Goal: Task Accomplishment & Management: Manage account settings

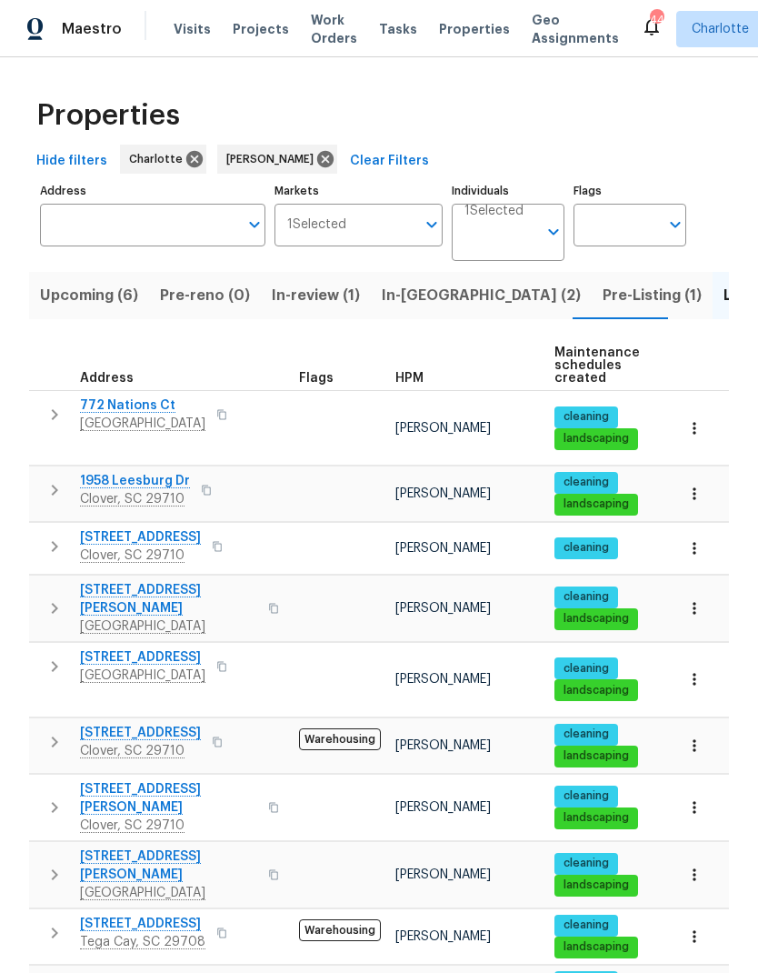
click at [76, 302] on span "Upcoming (6)" at bounding box center [89, 295] width 98 height 25
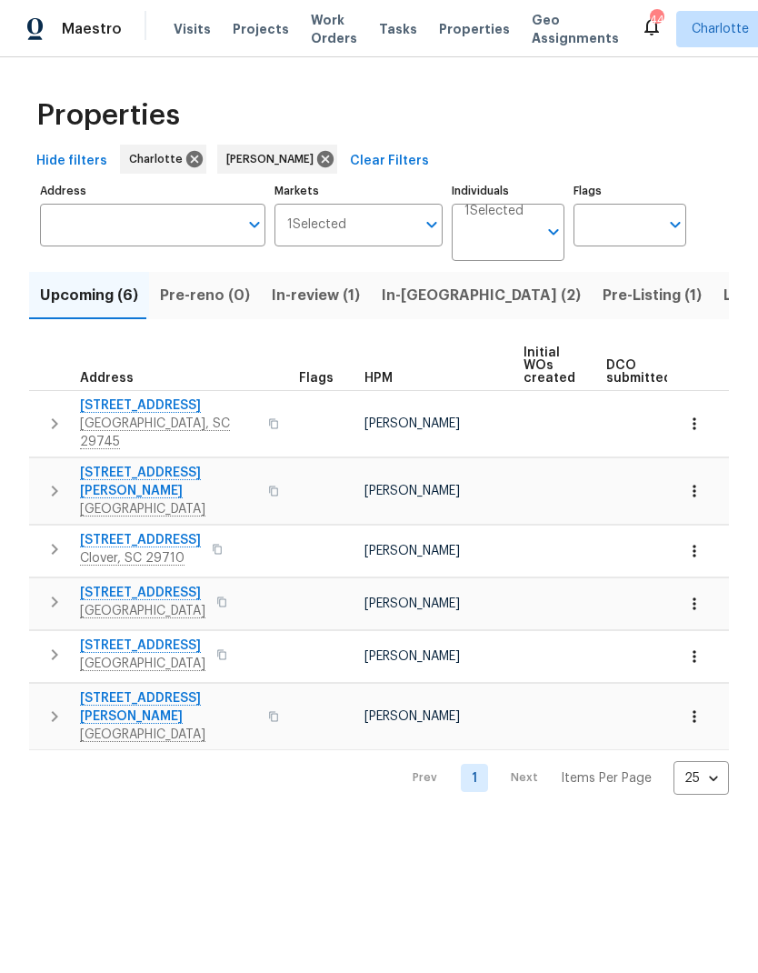
click at [142, 725] on span "Rock Hill, SC 29730" at bounding box center [168, 734] width 177 height 18
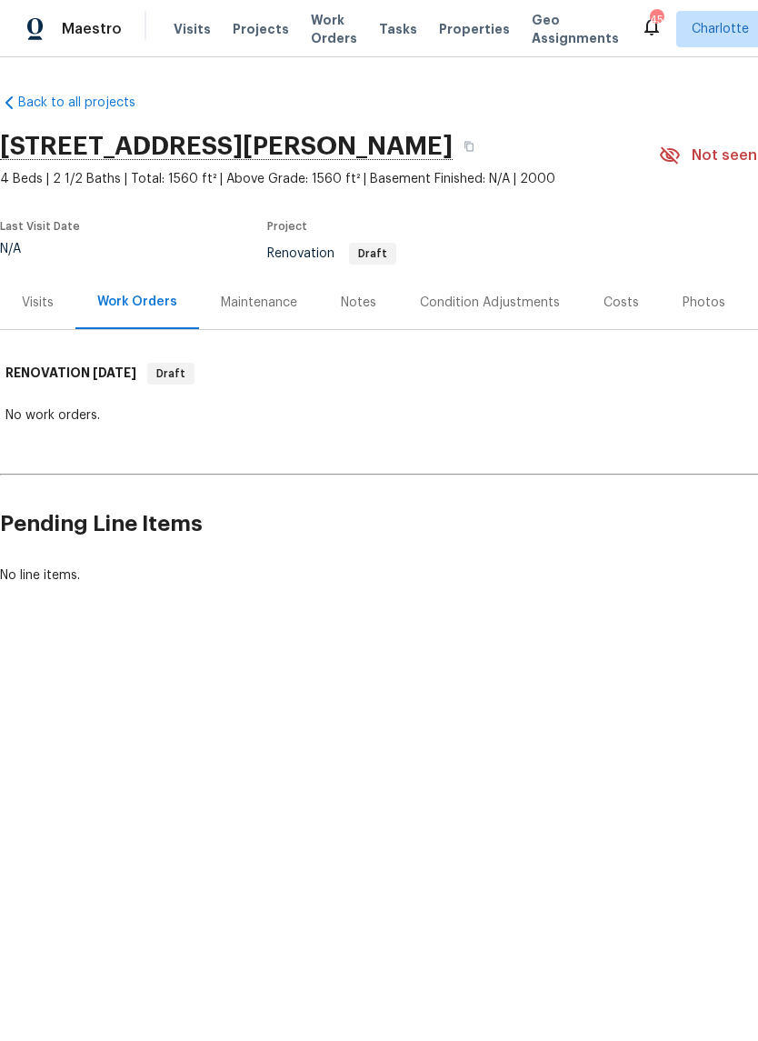
click at [498, 314] on div "Condition Adjustments" at bounding box center [490, 302] width 184 height 54
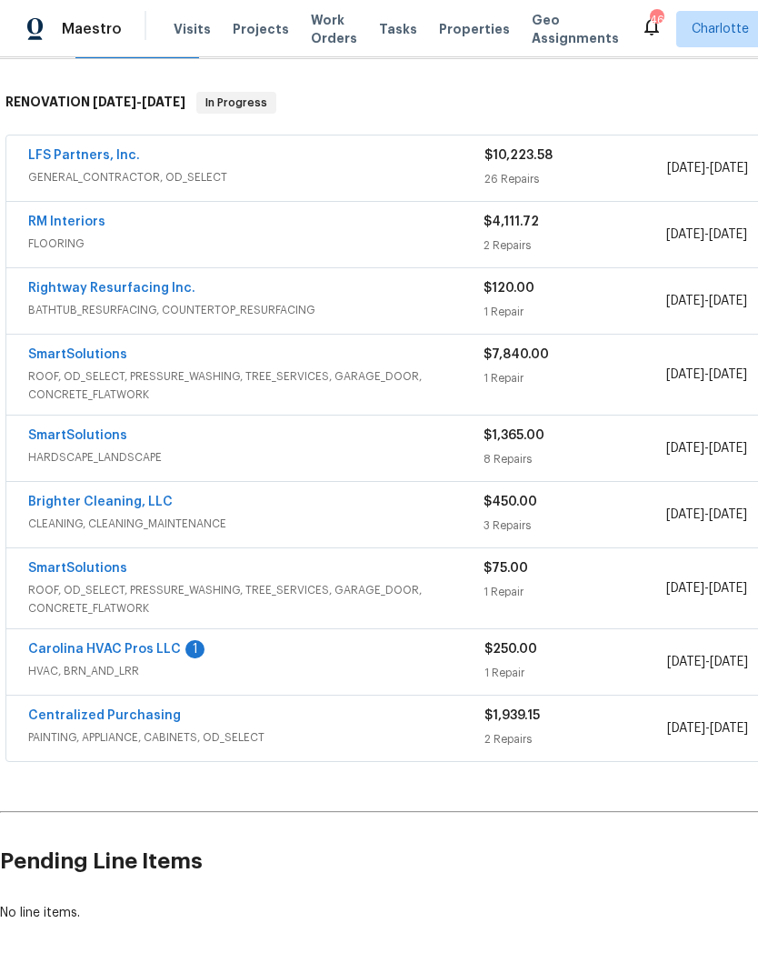
scroll to position [270, 0]
click at [90, 652] on link "Carolina HVAC Pros LLC" at bounding box center [104, 650] width 153 height 13
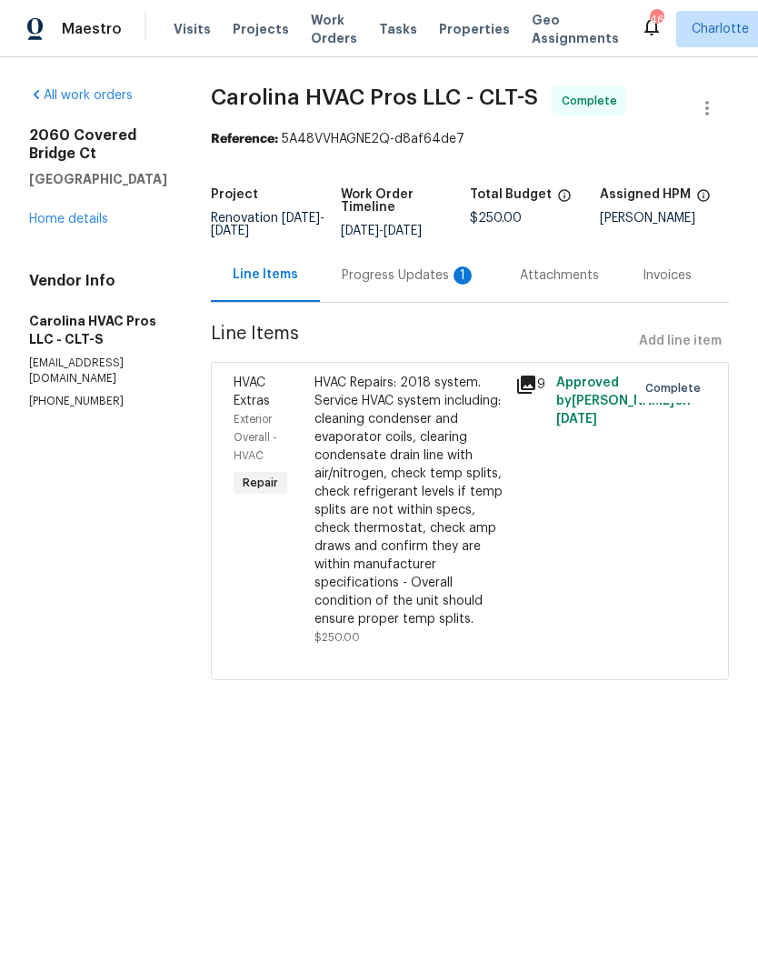
click at [443, 284] on div "Progress Updates 1" at bounding box center [409, 275] width 135 height 18
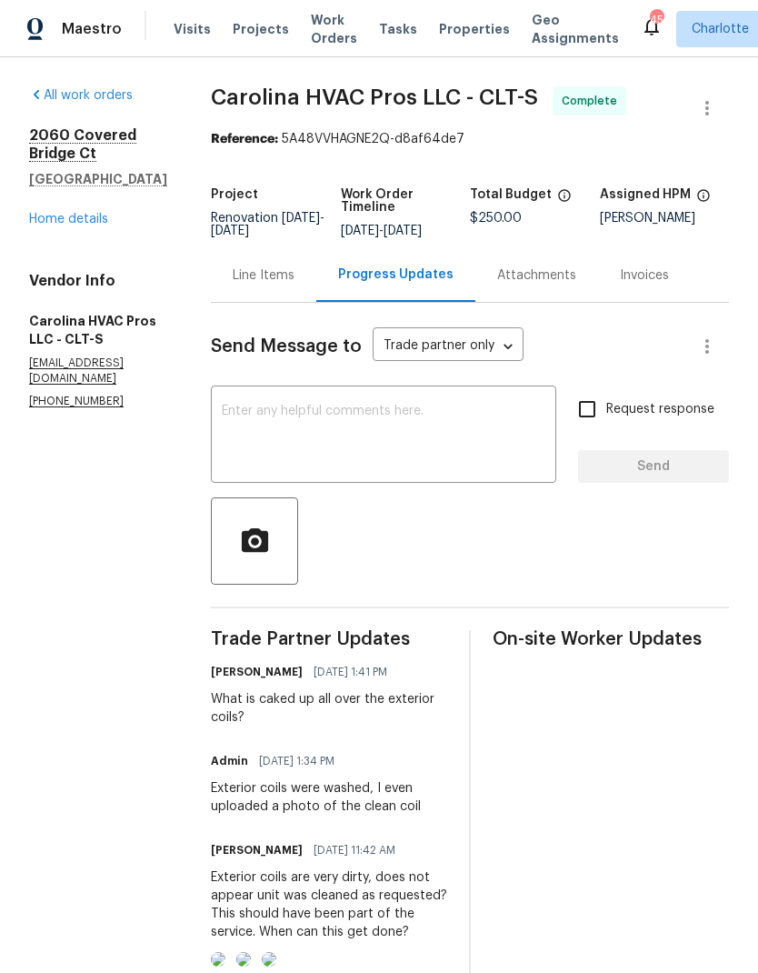
click at [95, 214] on link "Home details" at bounding box center [68, 219] width 79 height 13
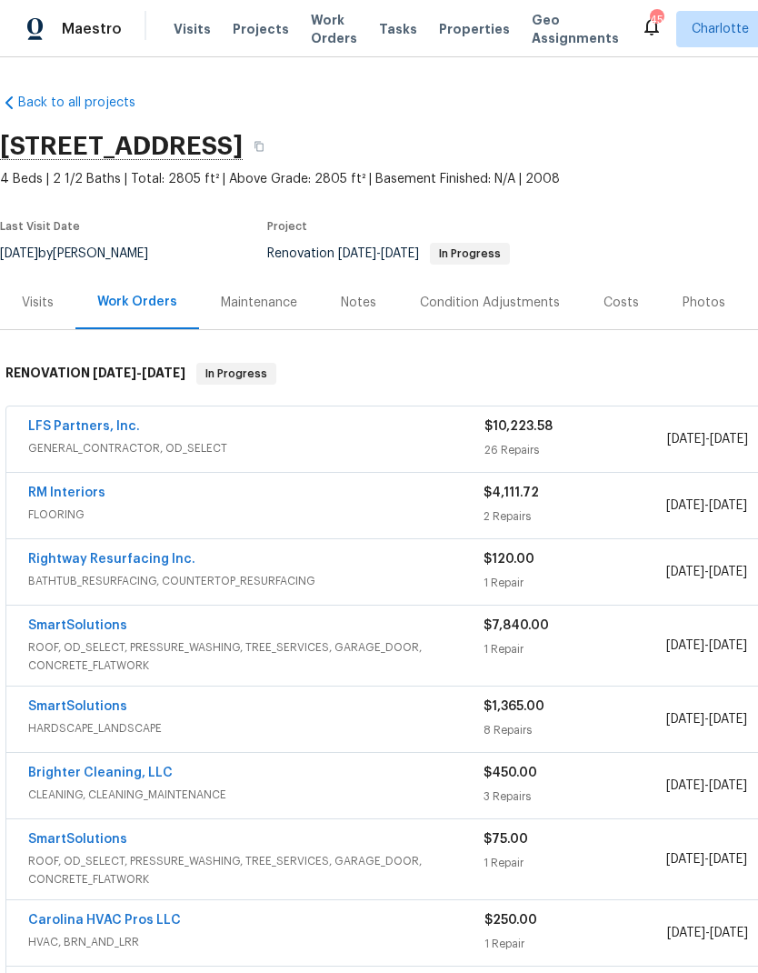
click at [71, 557] on link "Rightway Resurfacing Inc." at bounding box center [111, 559] width 167 height 13
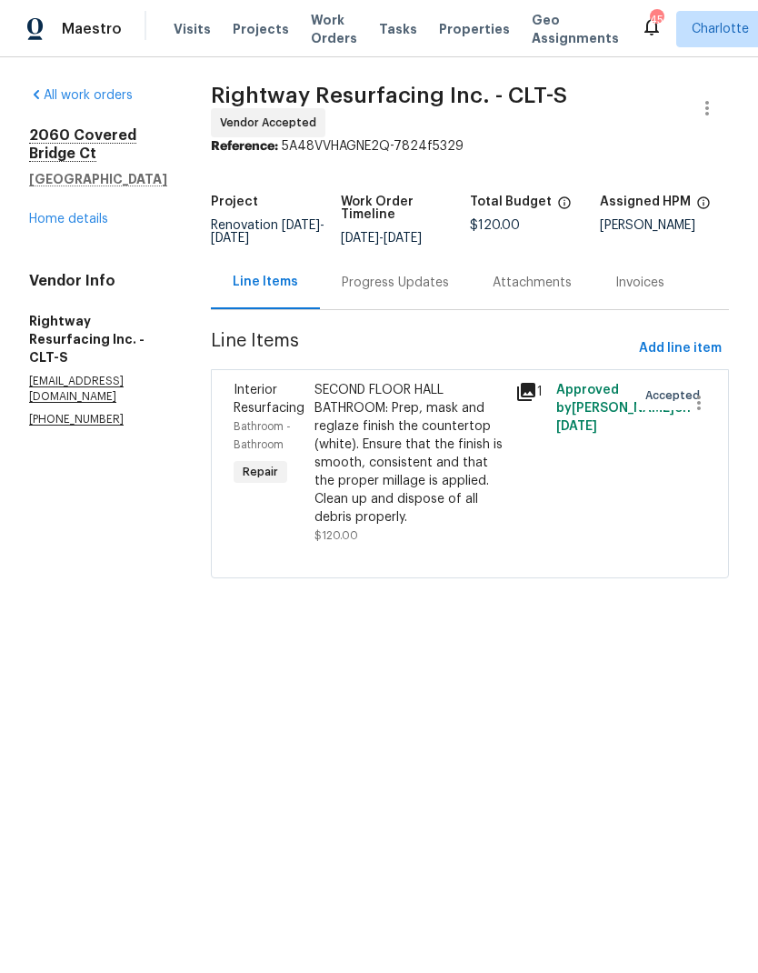
click at [428, 292] on div "Progress Updates" at bounding box center [395, 283] width 107 height 18
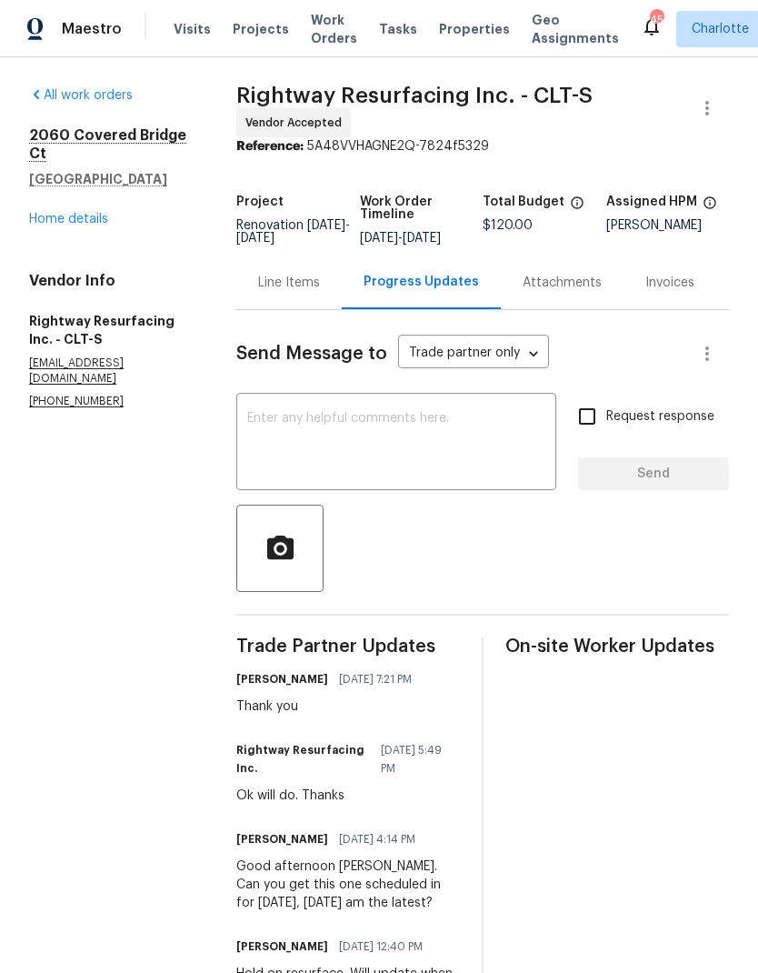
click at [76, 215] on link "Home details" at bounding box center [68, 219] width 79 height 13
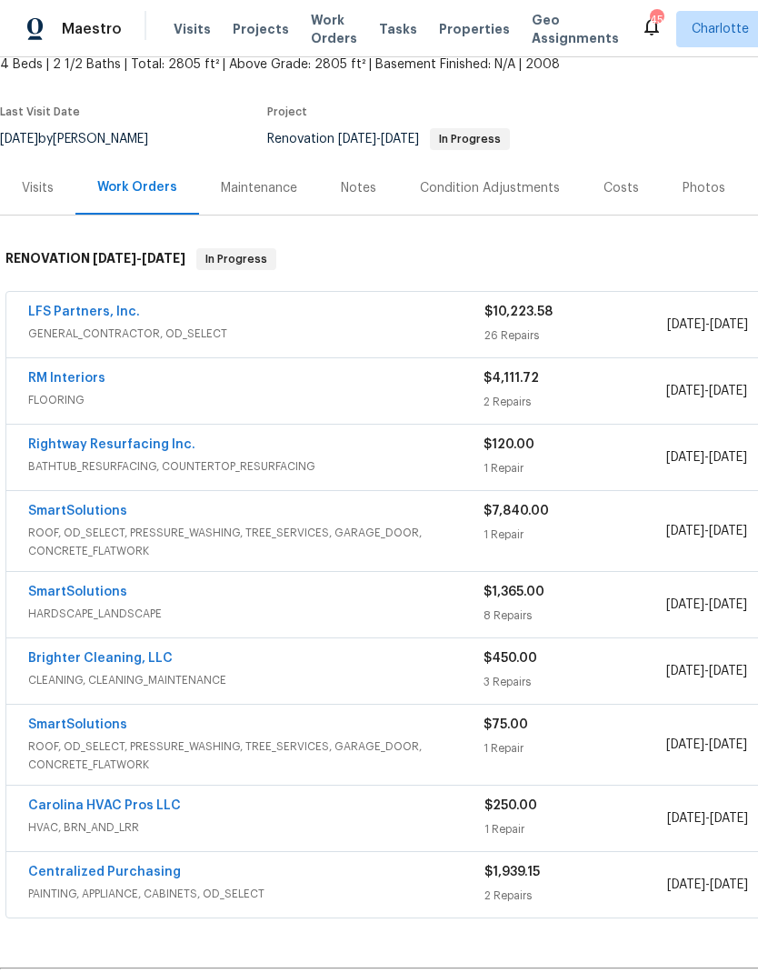
scroll to position [118, 0]
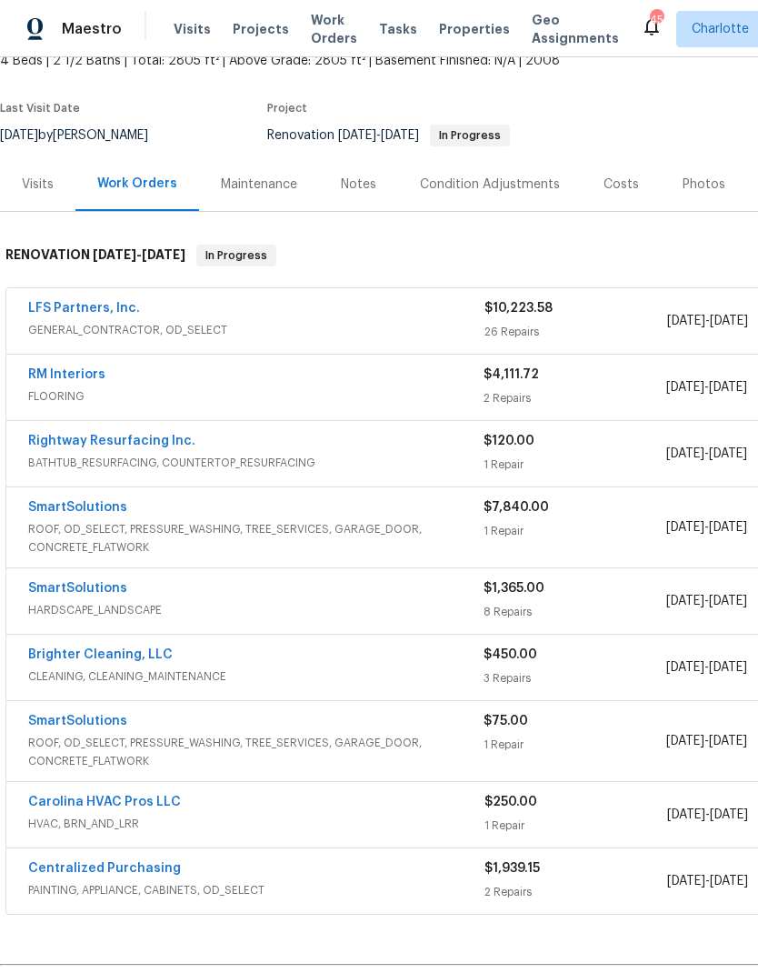
click at [73, 718] on link "SmartSolutions" at bounding box center [77, 720] width 99 height 13
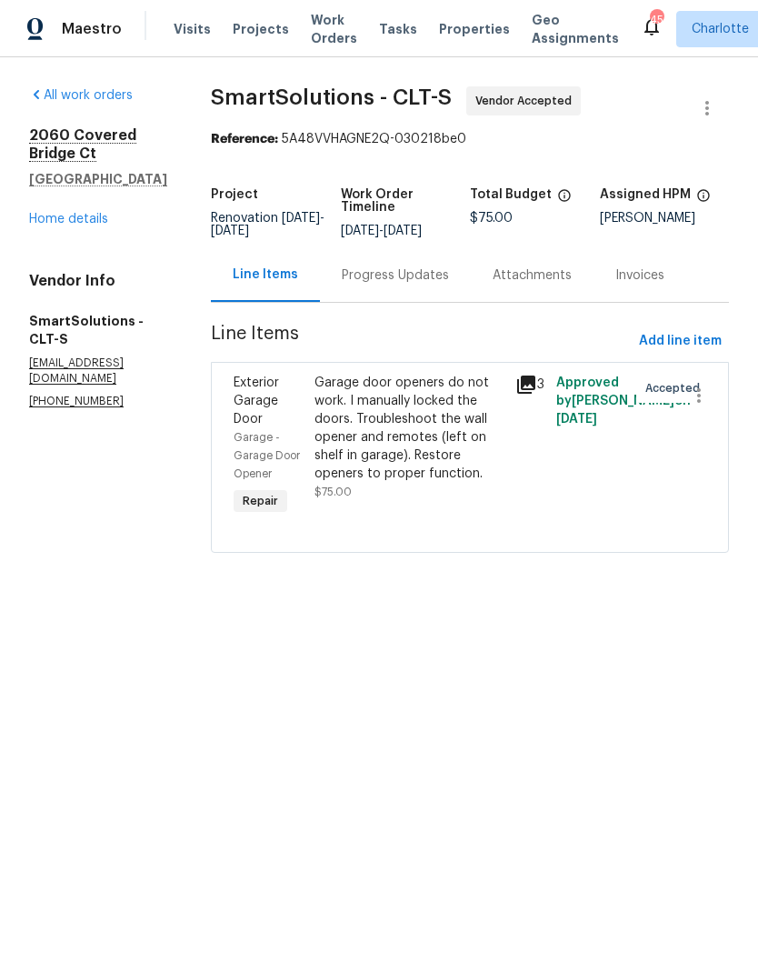
click at [426, 284] on div "Progress Updates" at bounding box center [395, 275] width 107 height 18
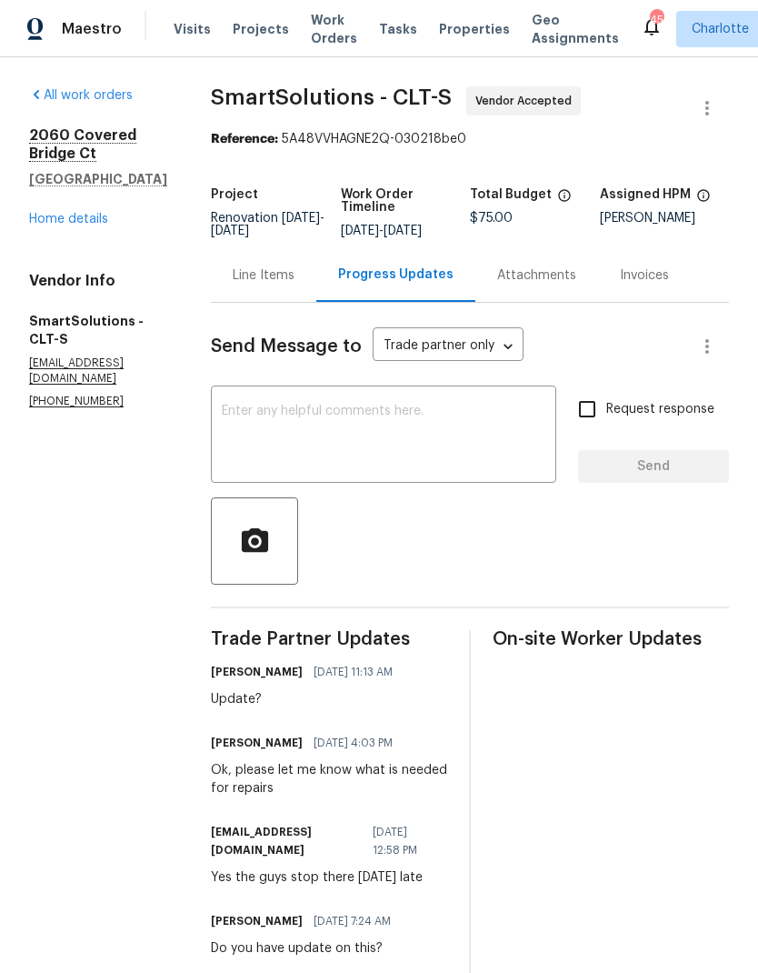
click at [451, 450] on textarea at bounding box center [384, 436] width 324 height 64
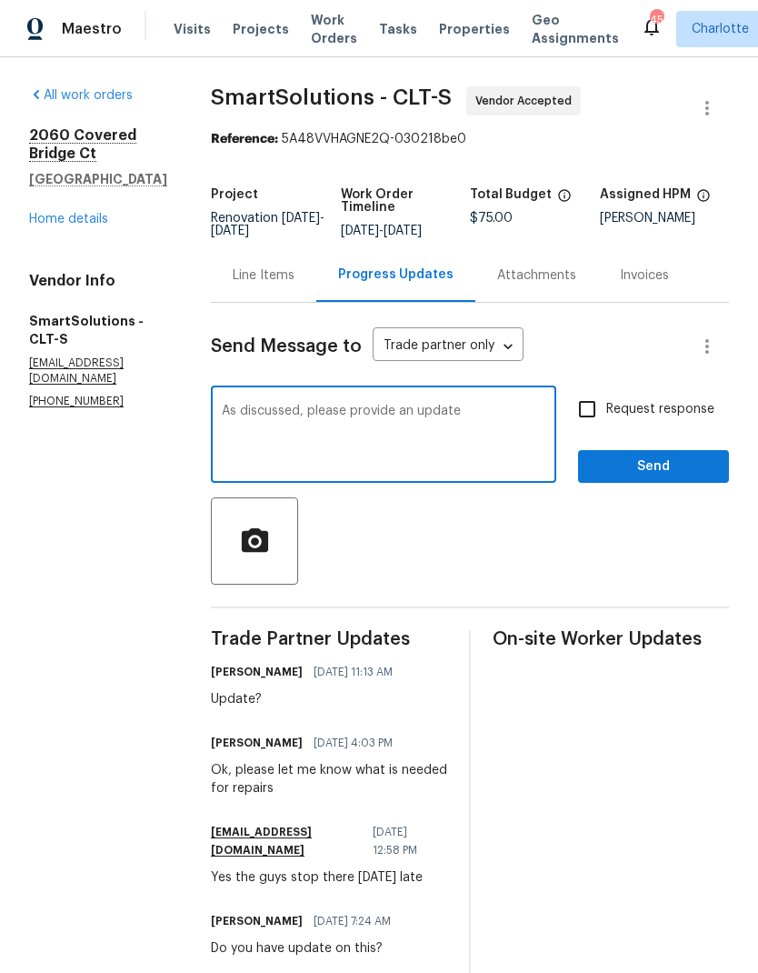
type textarea "As discussed, please provide an update"
click at [581, 422] on input "Request response" at bounding box center [587, 409] width 38 height 38
checkbox input "true"
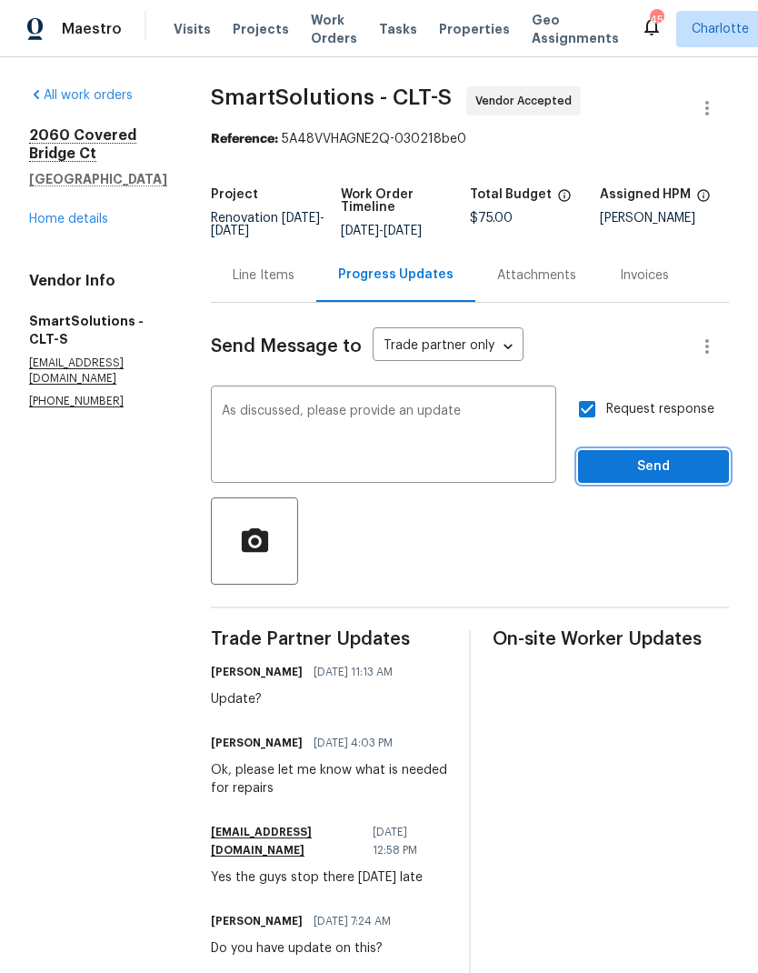
click at [689, 478] on span "Send" at bounding box center [654, 466] width 122 height 23
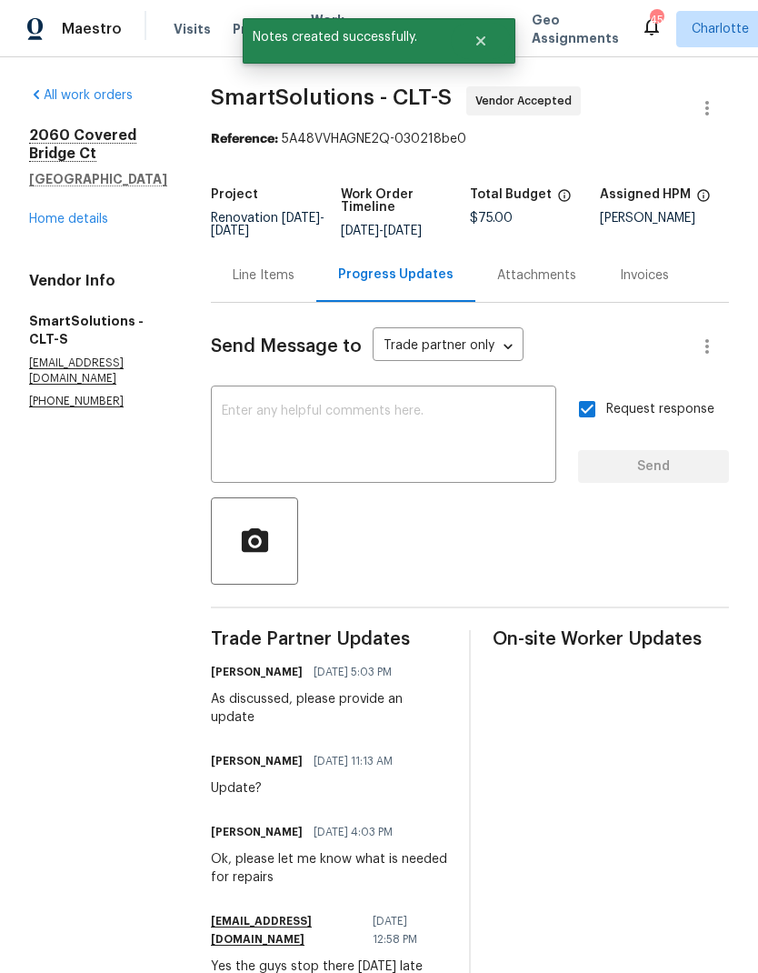
click at [59, 223] on link "Home details" at bounding box center [68, 219] width 79 height 13
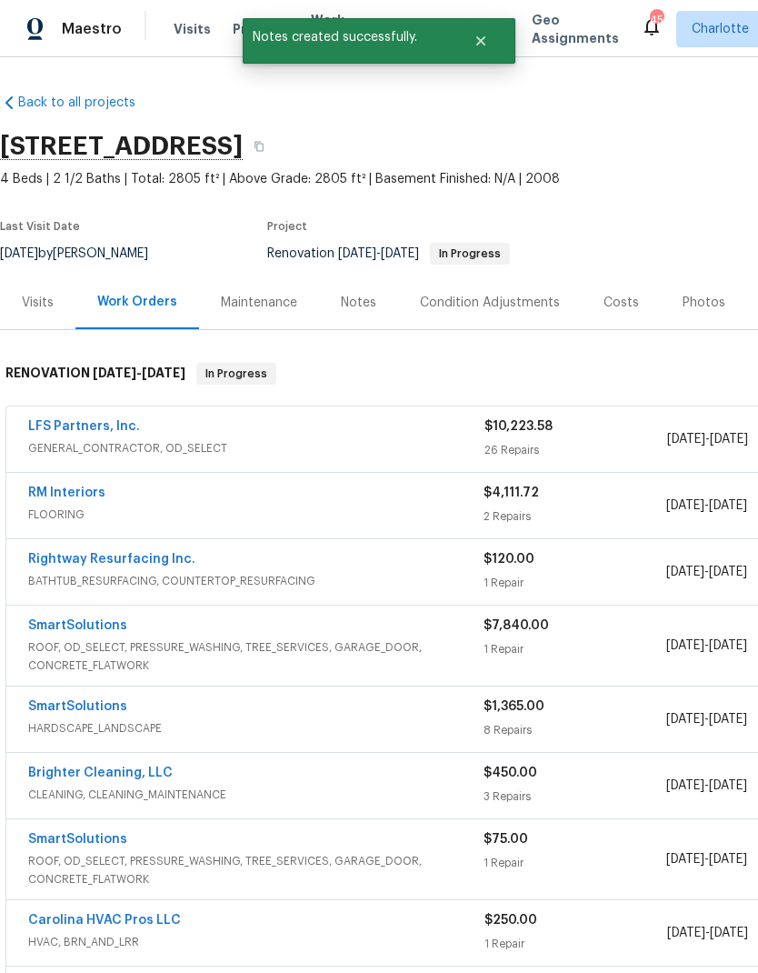
click at [63, 710] on link "SmartSolutions" at bounding box center [77, 706] width 99 height 13
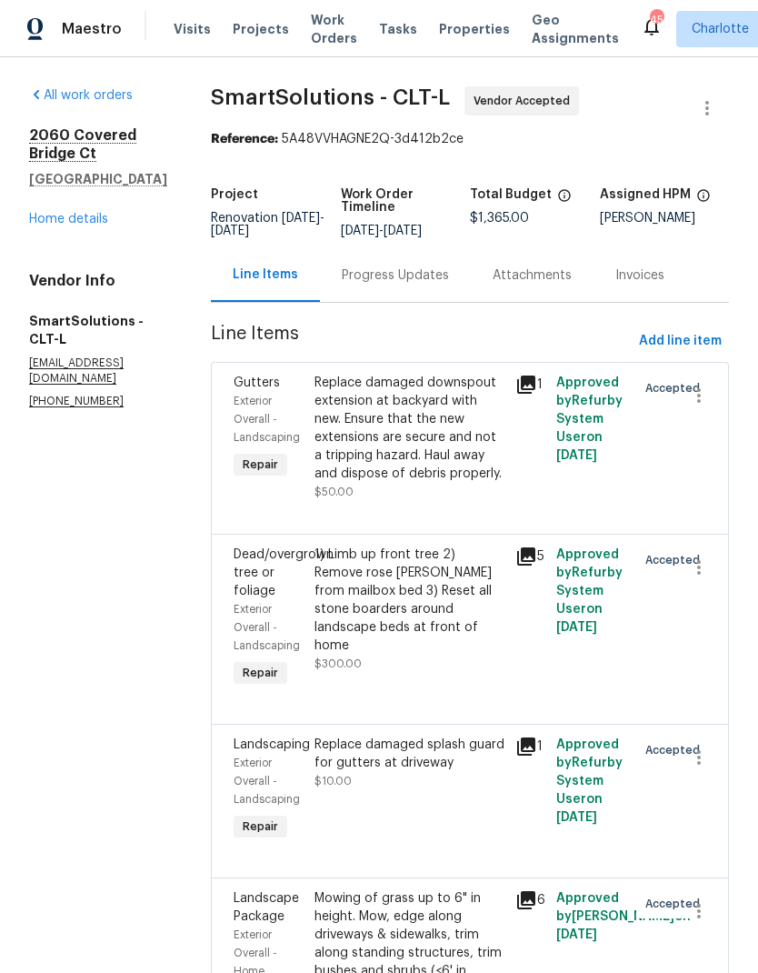
click at [63, 220] on link "Home details" at bounding box center [68, 219] width 79 height 13
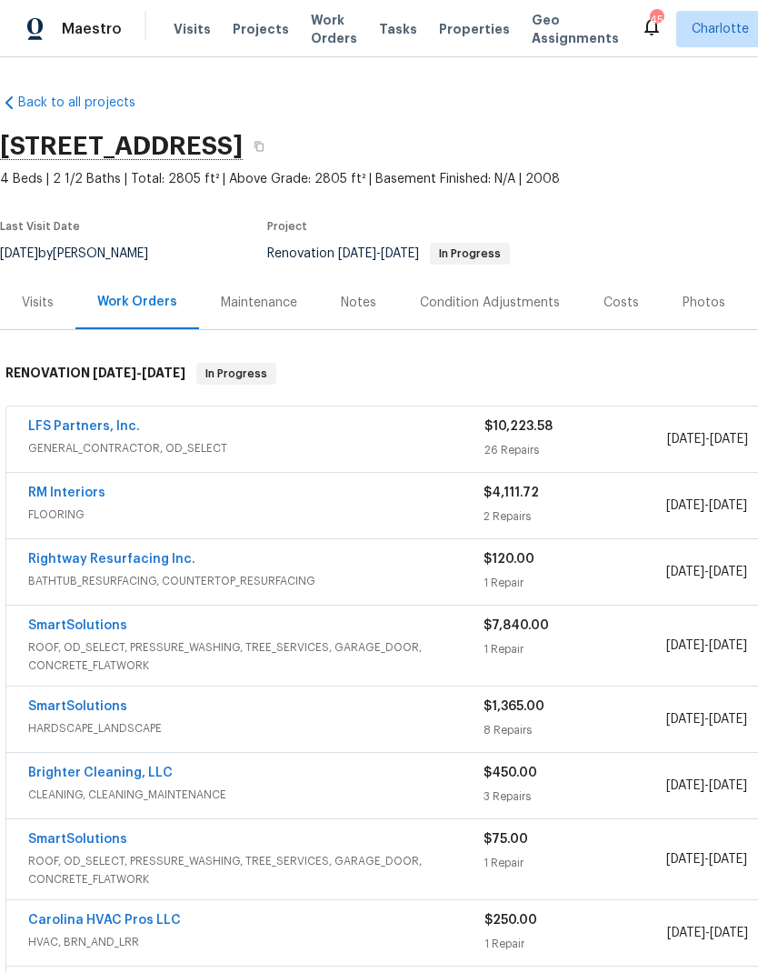
click at [121, 626] on link "SmartSolutions" at bounding box center [77, 625] width 99 height 13
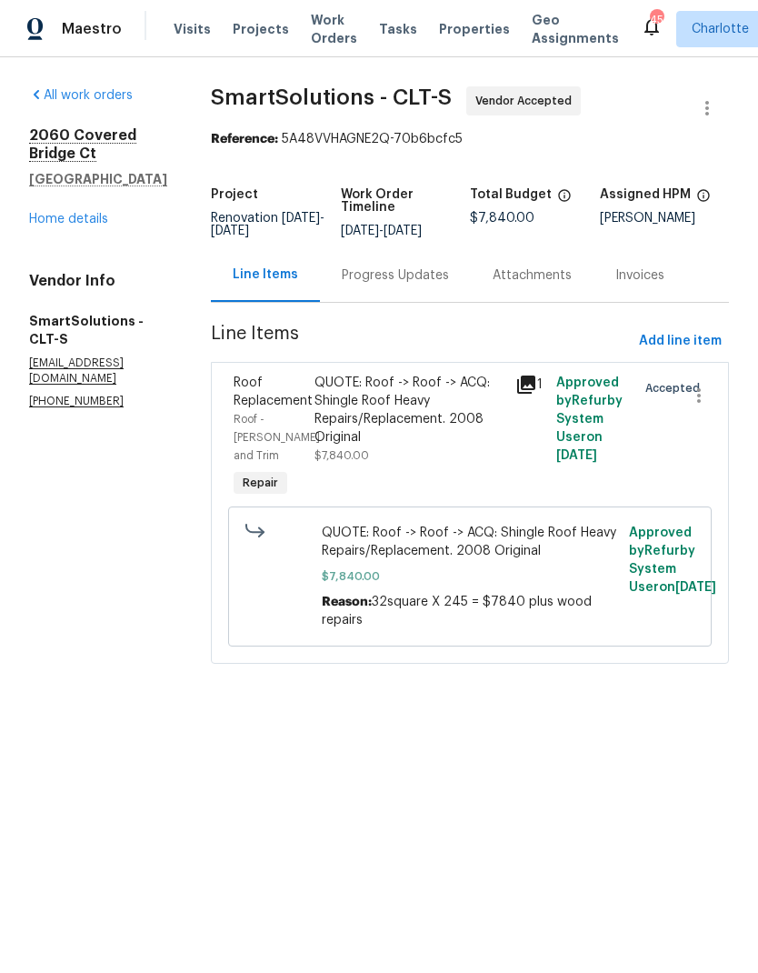
click at [426, 300] on div "Progress Updates" at bounding box center [395, 275] width 151 height 54
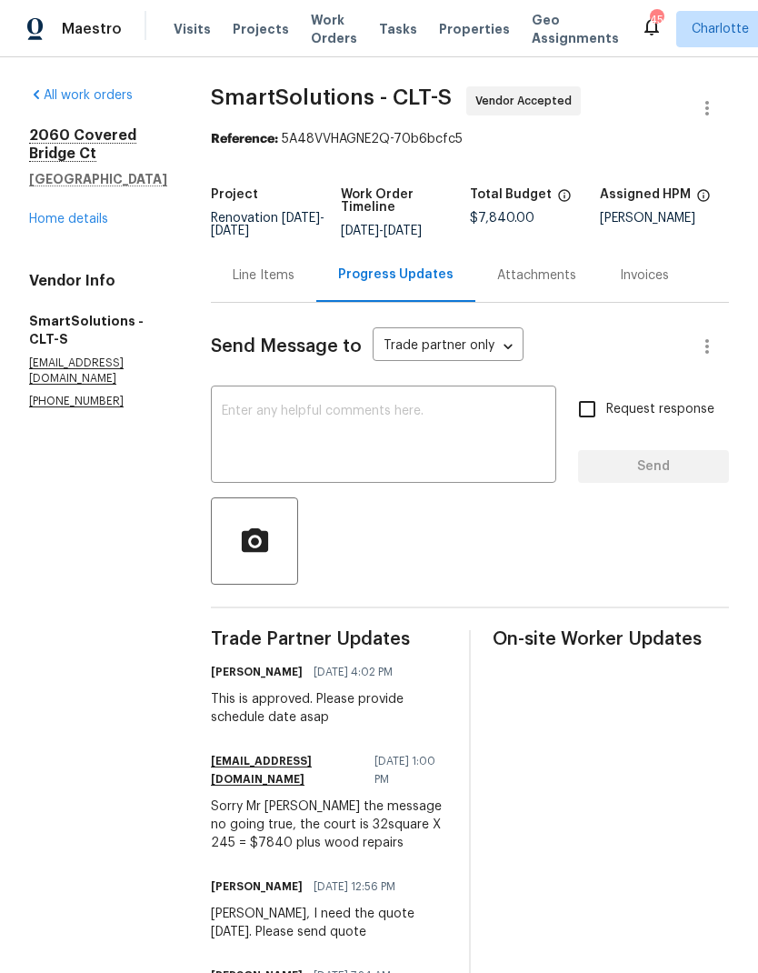
click at [42, 219] on link "Home details" at bounding box center [68, 219] width 79 height 13
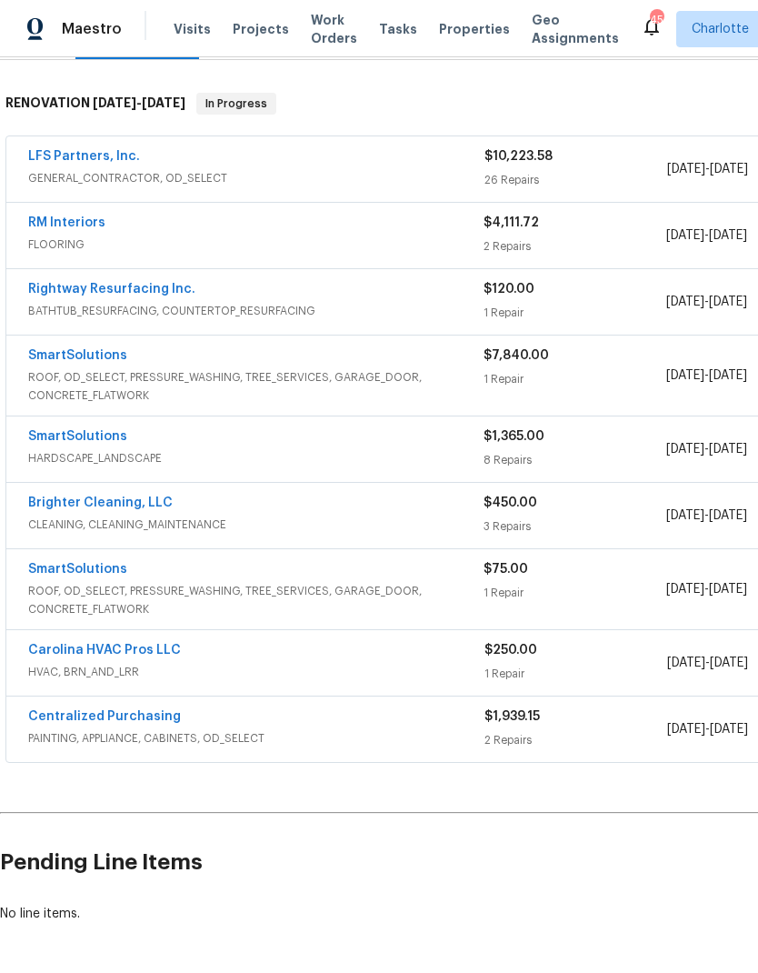
scroll to position [270, 0]
click at [69, 501] on link "Brighter Cleaning, LLC" at bounding box center [100, 502] width 145 height 13
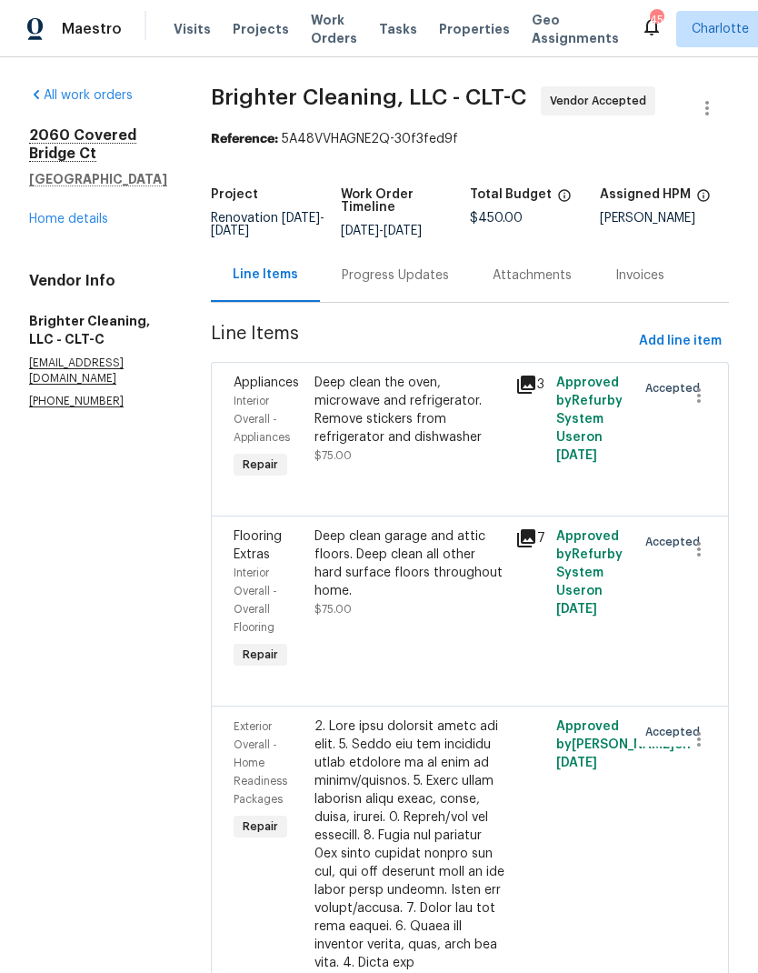
click at [394, 284] on div "Progress Updates" at bounding box center [395, 275] width 107 height 18
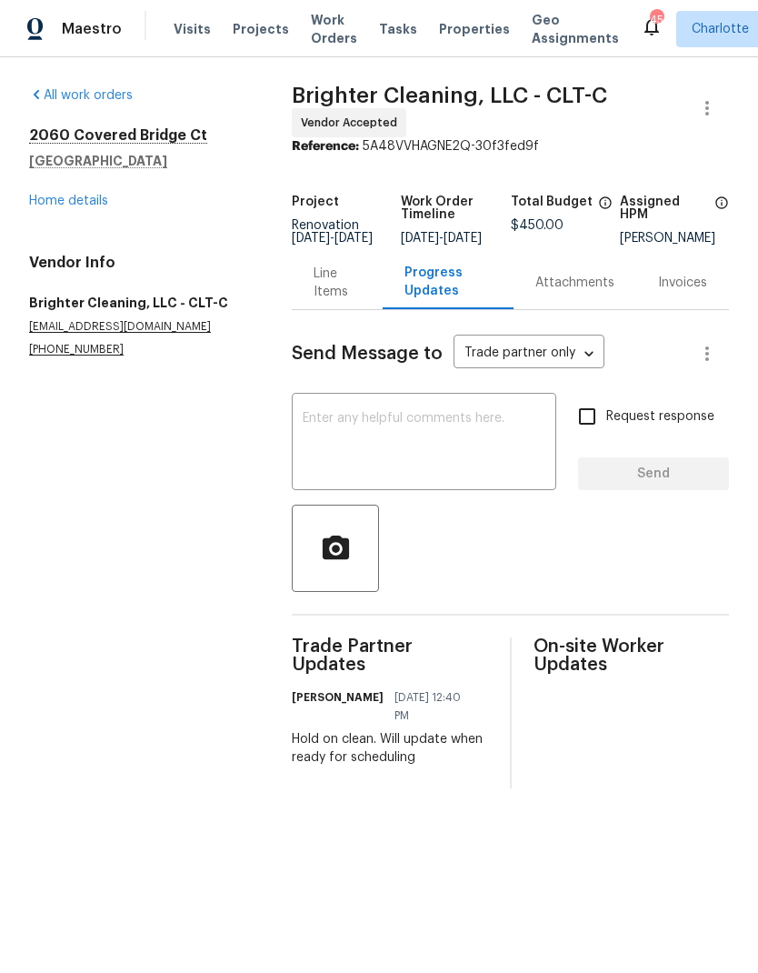
click at [446, 446] on textarea at bounding box center [424, 444] width 243 height 64
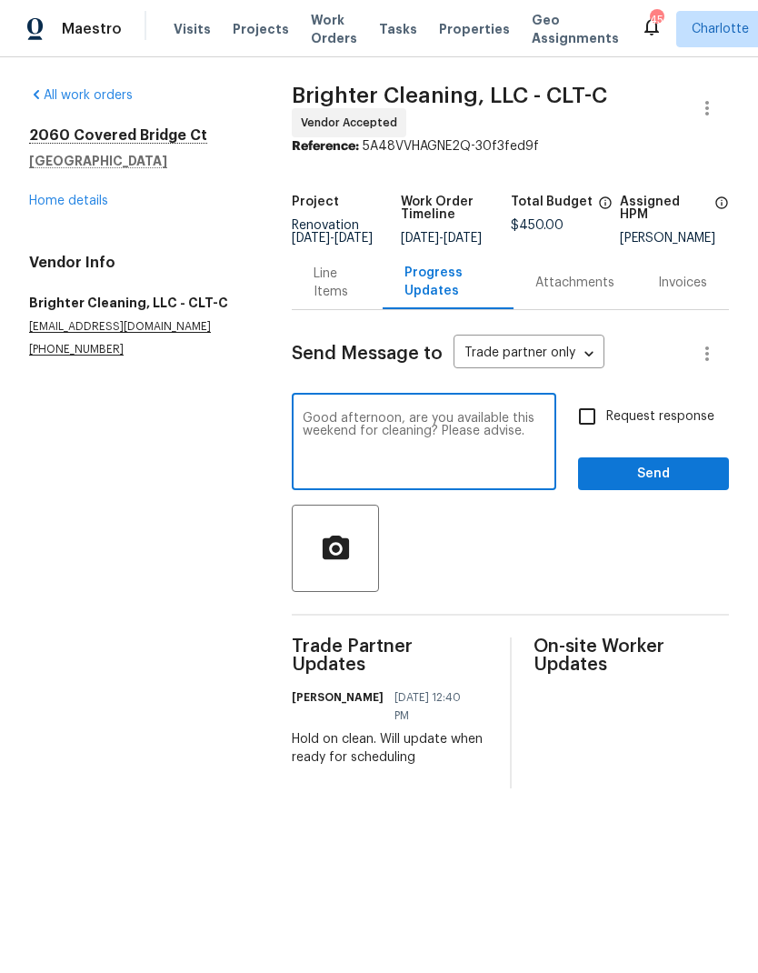
type textarea "Good afternoon, are you available this weekend for cleaning? Please advise."
click at [594, 434] on input "Request response" at bounding box center [587, 416] width 38 height 38
checkbox input "true"
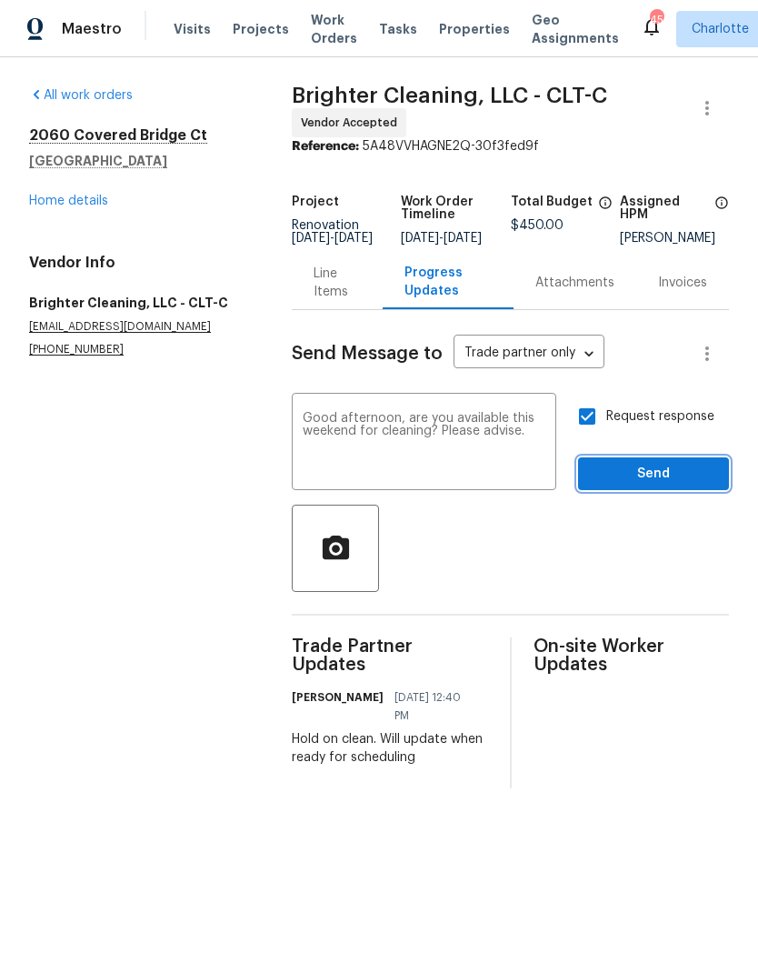
click at [700, 485] on span "Send" at bounding box center [654, 474] width 122 height 23
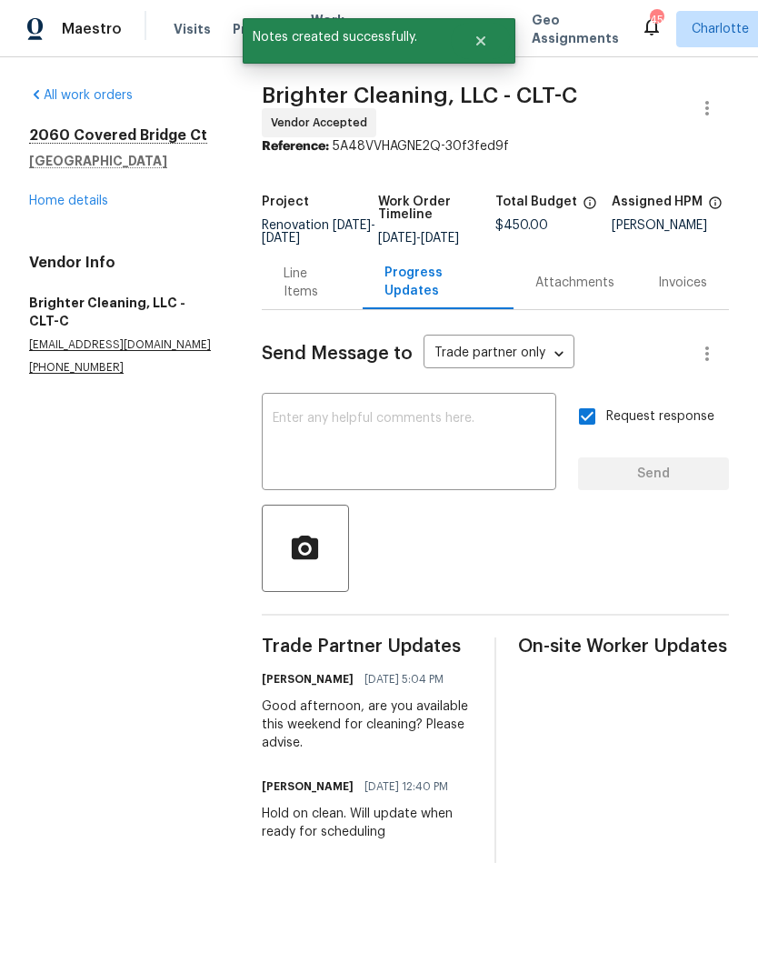
click at [56, 203] on link "Home details" at bounding box center [68, 201] width 79 height 13
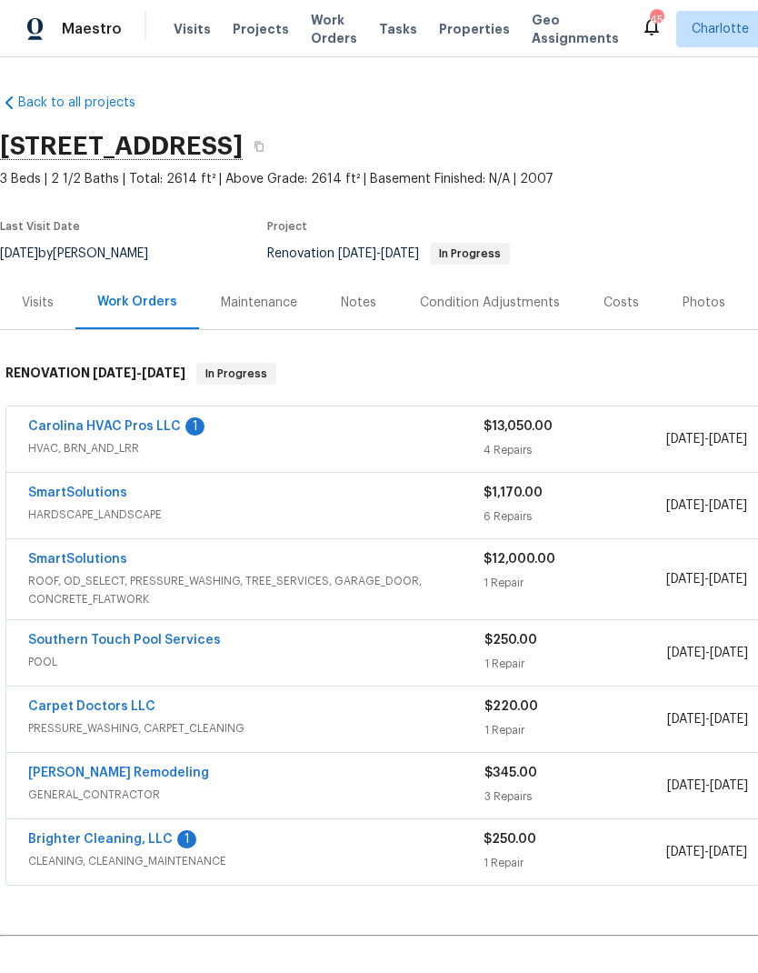
click at [97, 421] on link "Carolina HVAC Pros LLC" at bounding box center [104, 426] width 153 height 13
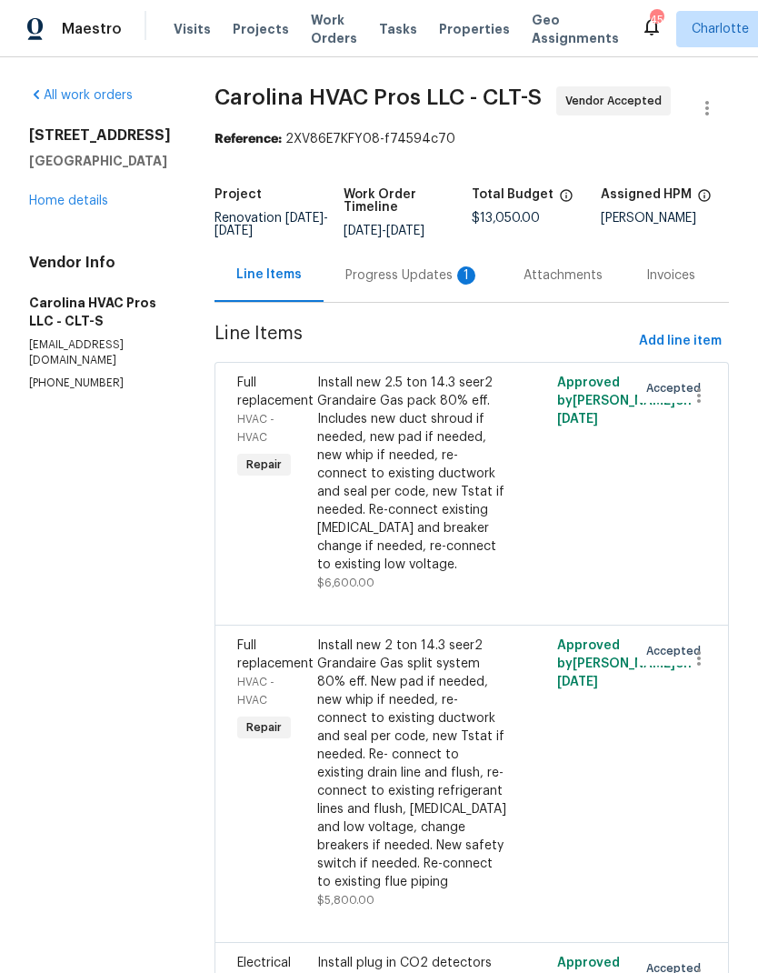
click at [420, 302] on div "Progress Updates 1" at bounding box center [413, 275] width 178 height 54
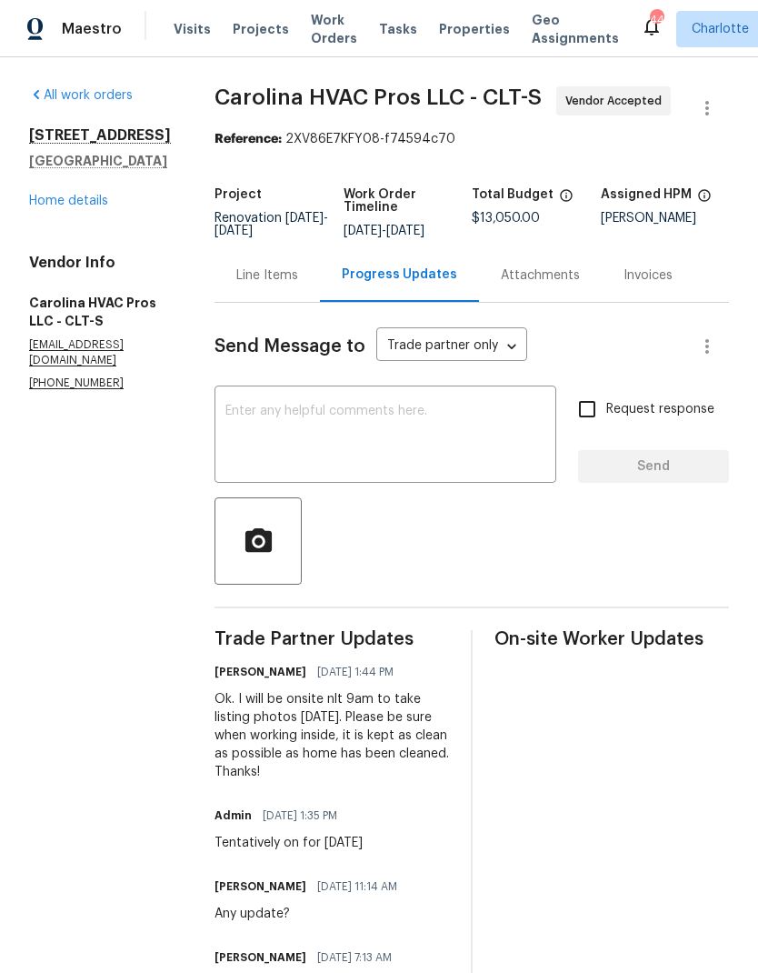
click at [54, 207] on link "Home details" at bounding box center [68, 201] width 79 height 13
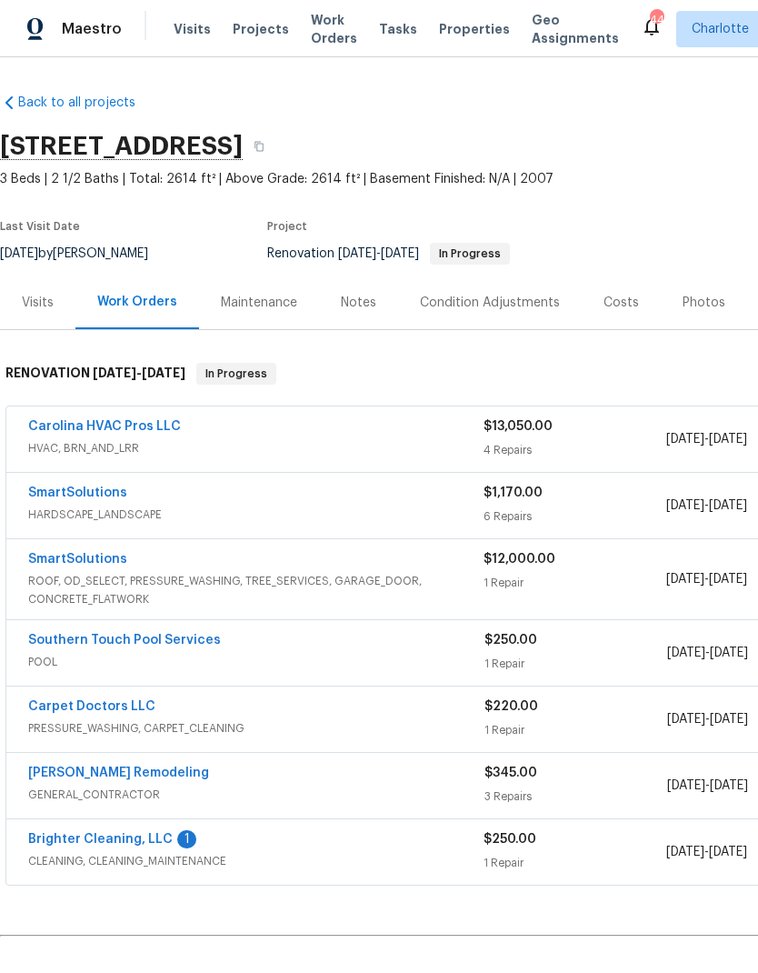
click at [55, 489] on link "SmartSolutions" at bounding box center [77, 492] width 99 height 13
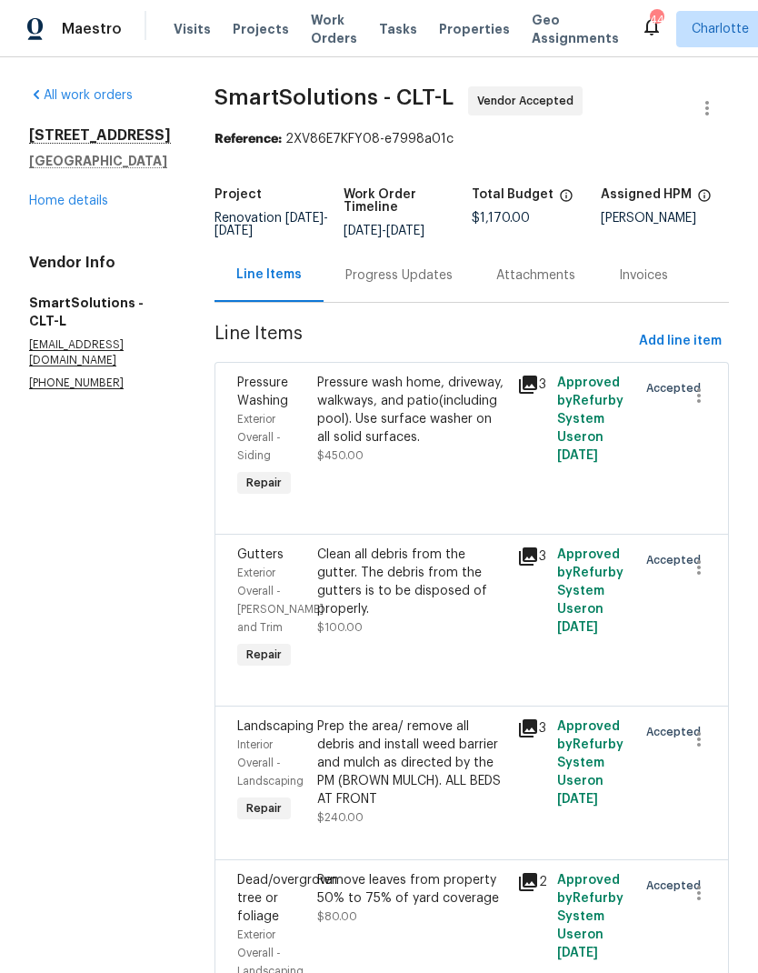
click at [422, 284] on div "Progress Updates" at bounding box center [398, 275] width 107 height 18
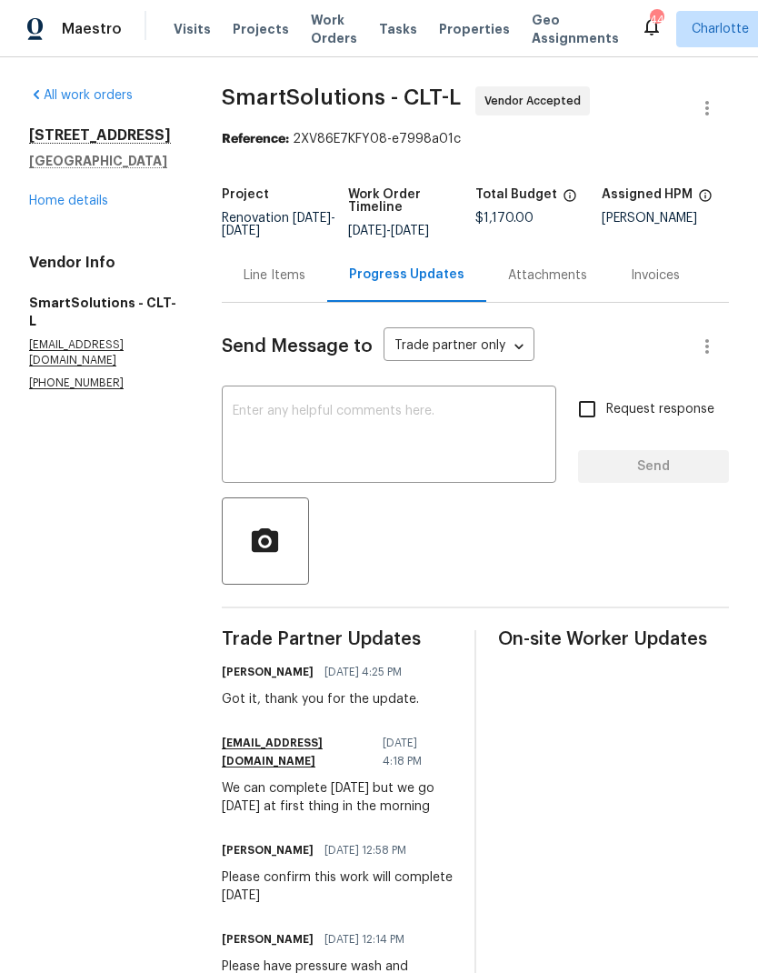
click at [459, 429] on textarea at bounding box center [389, 436] width 313 height 64
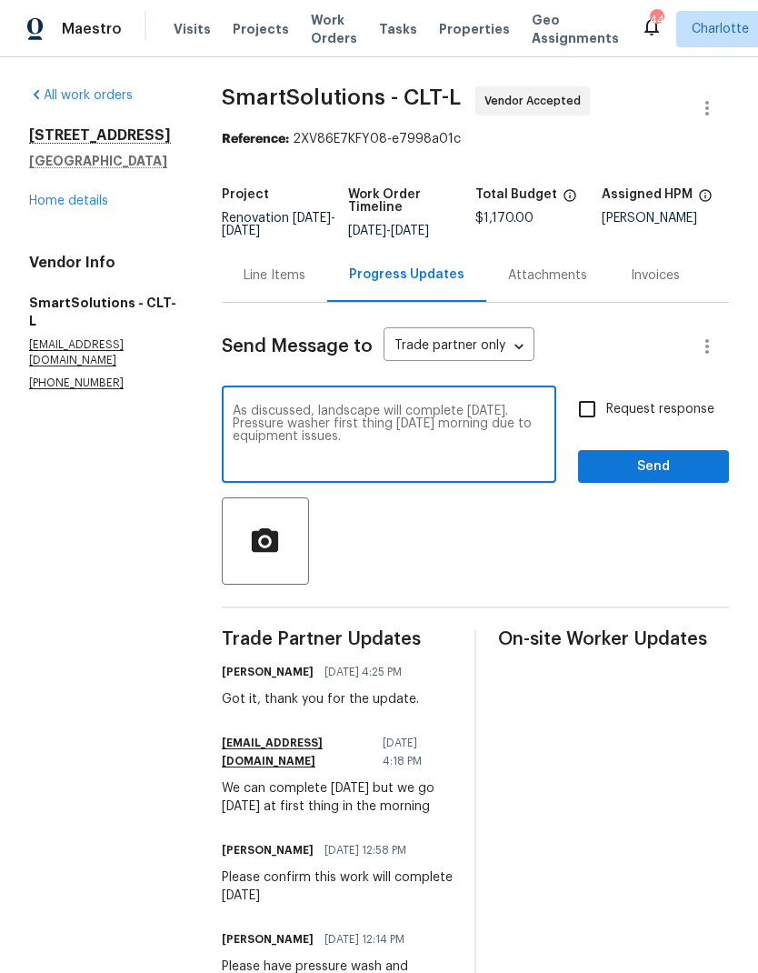
type textarea "As discussed, landscape will complete today. Pressure washer first thing tomorr…"
click at [584, 415] on input "Request response" at bounding box center [587, 409] width 38 height 38
checkbox input "true"
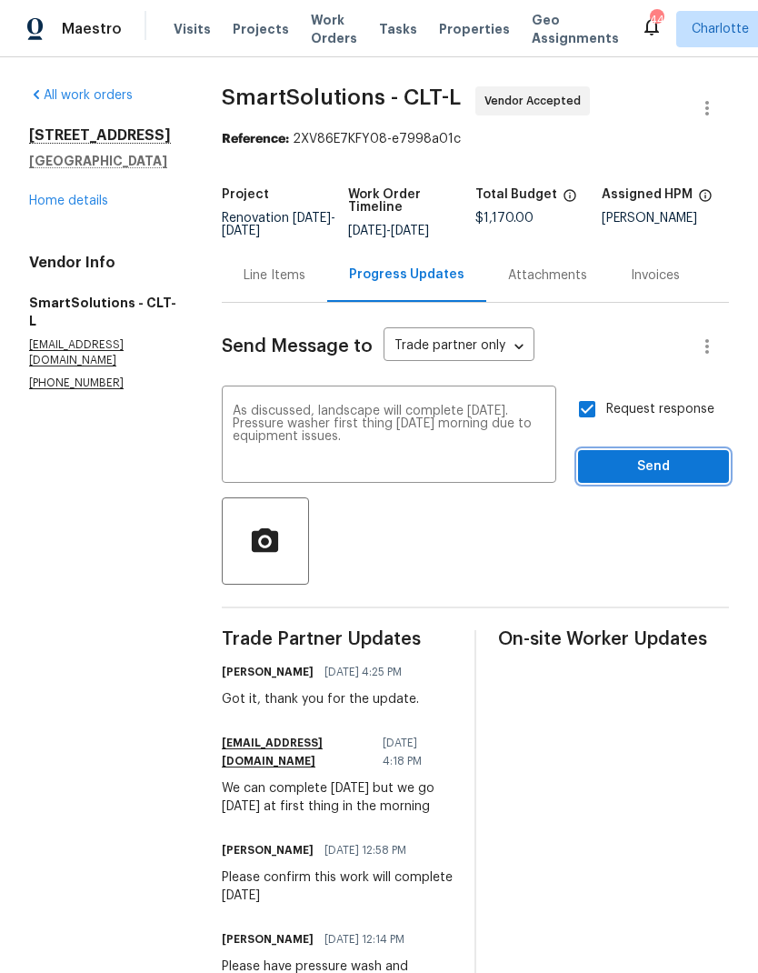
click at [686, 470] on span "Send" at bounding box center [654, 466] width 122 height 23
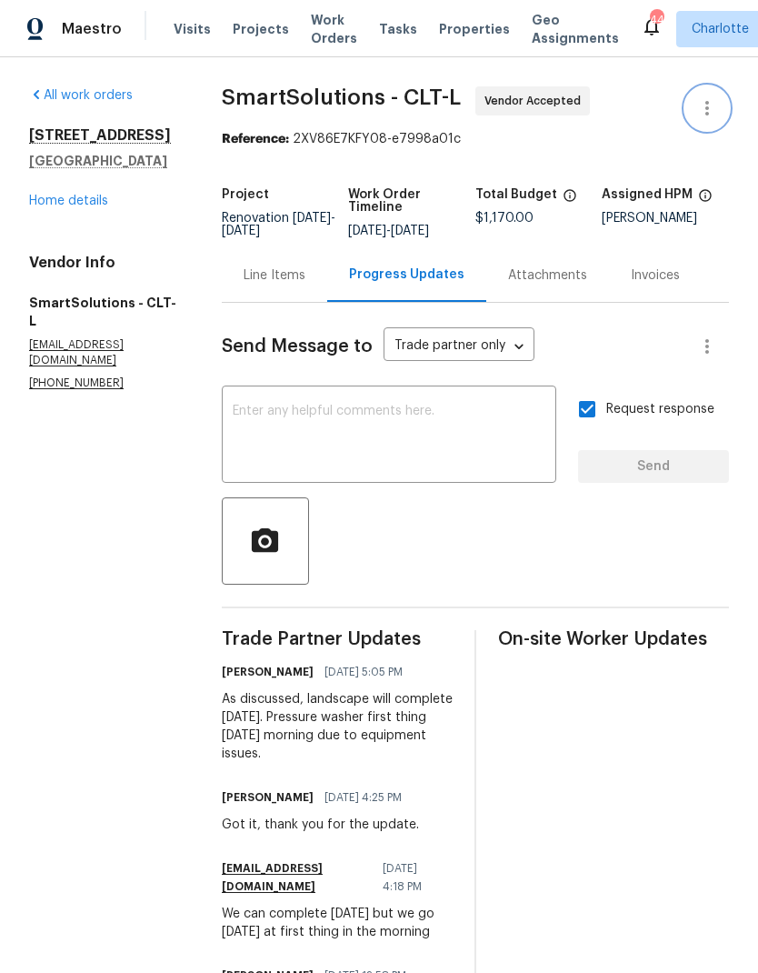
click at [703, 115] on icon "button" at bounding box center [707, 108] width 22 height 22
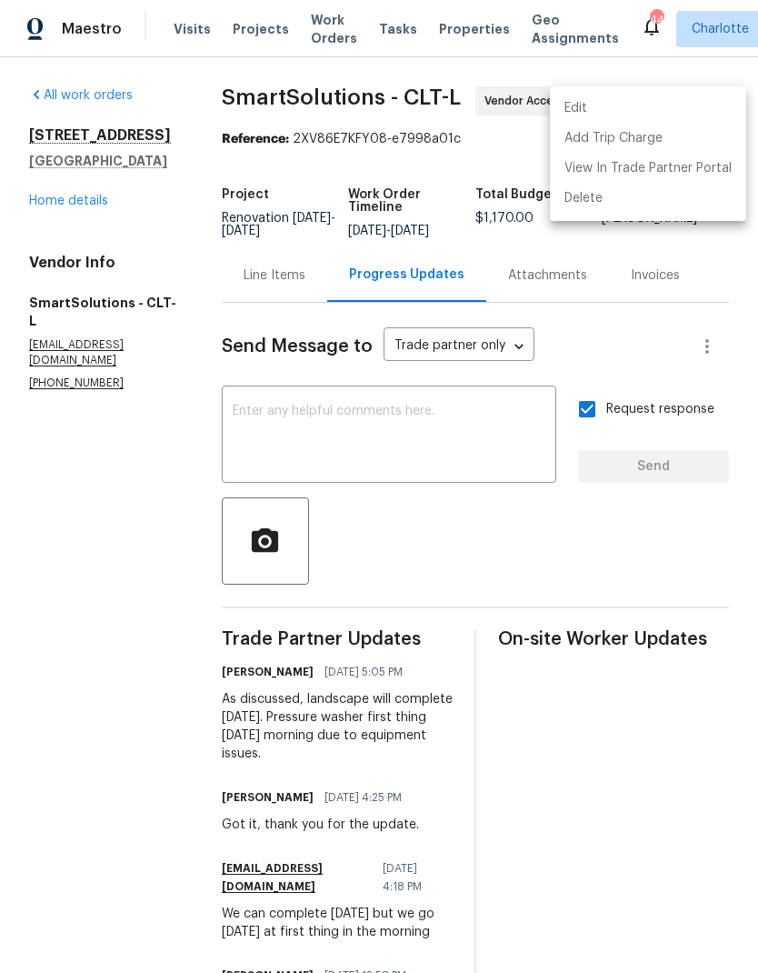
click at [683, 108] on li "Edit" at bounding box center [648, 109] width 196 height 30
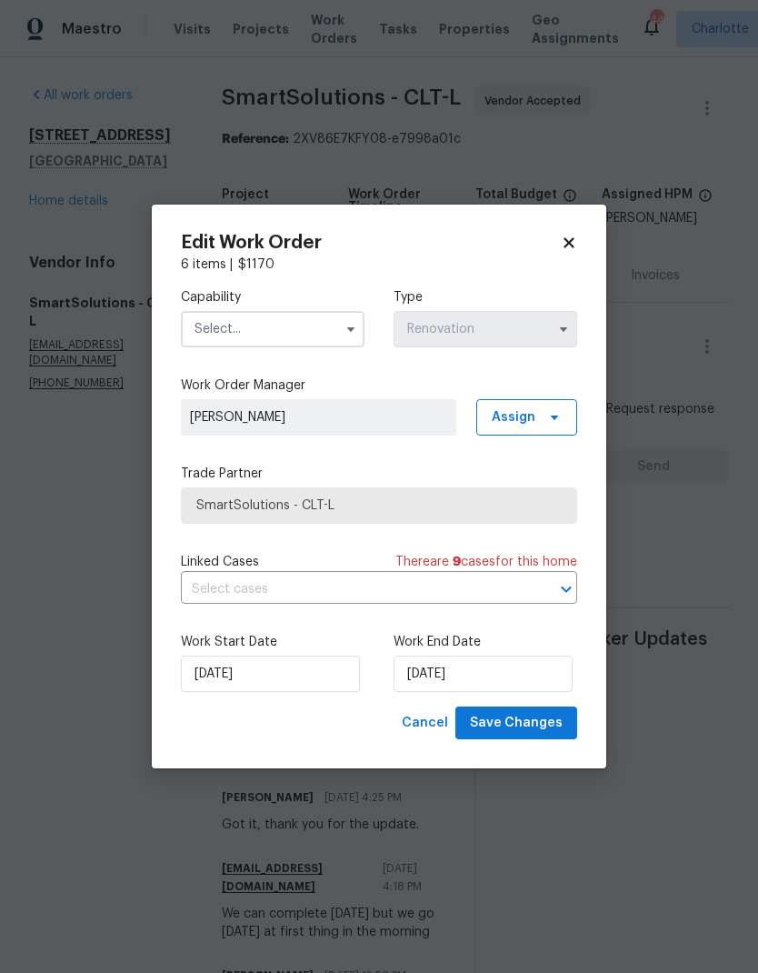
click at [318, 328] on input "text" at bounding box center [273, 329] width 184 height 36
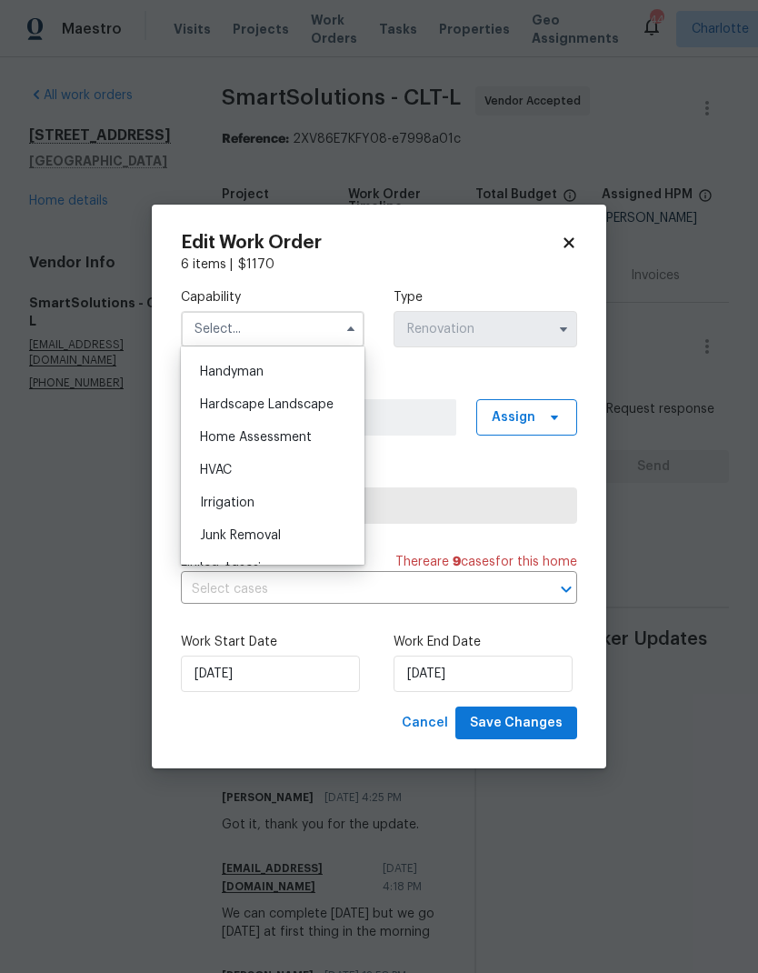
scroll to position [986, 0]
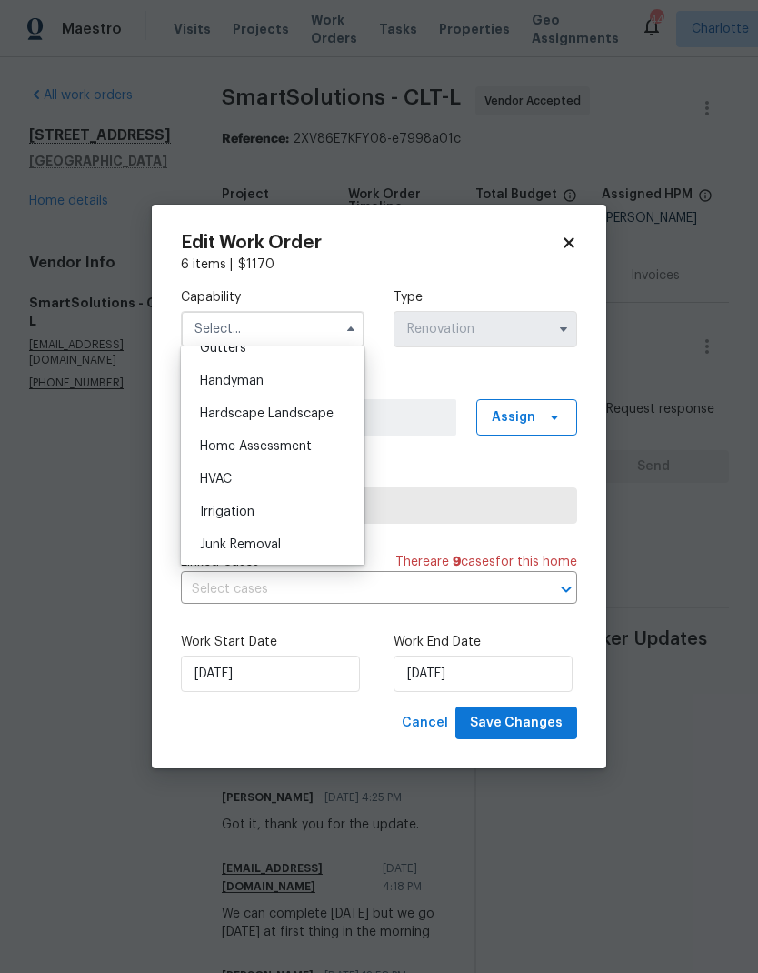
click at [330, 414] on span "Hardscape Landscape" at bounding box center [267, 413] width 134 height 13
type input "Hardscape Landscape"
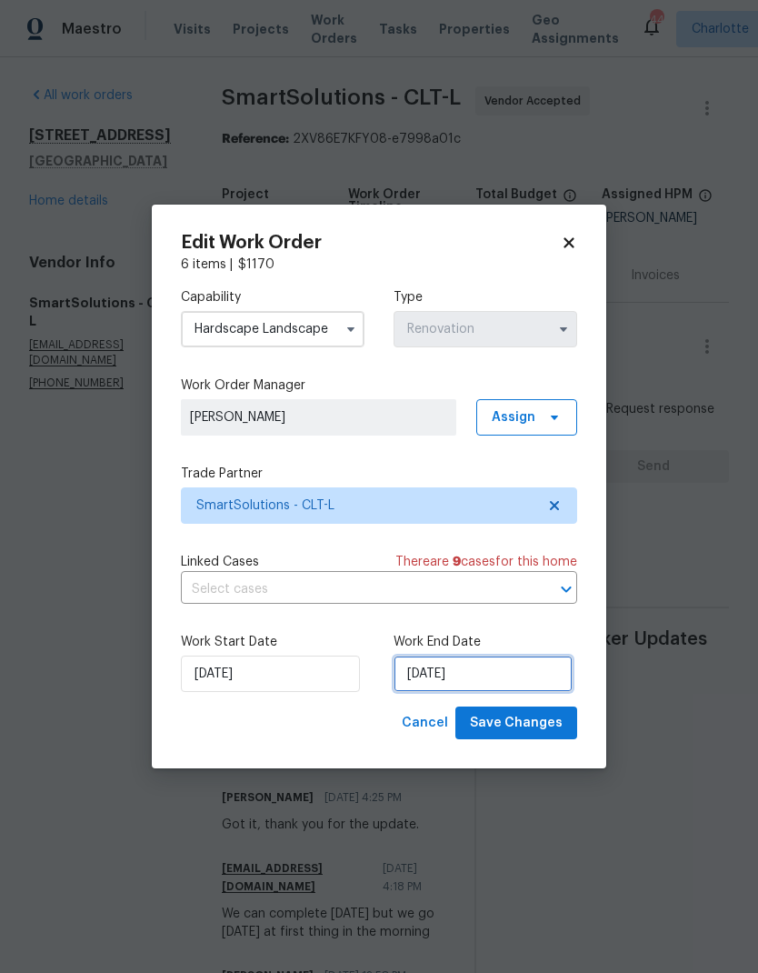
click at [529, 675] on input "[DATE]" at bounding box center [483, 673] width 179 height 36
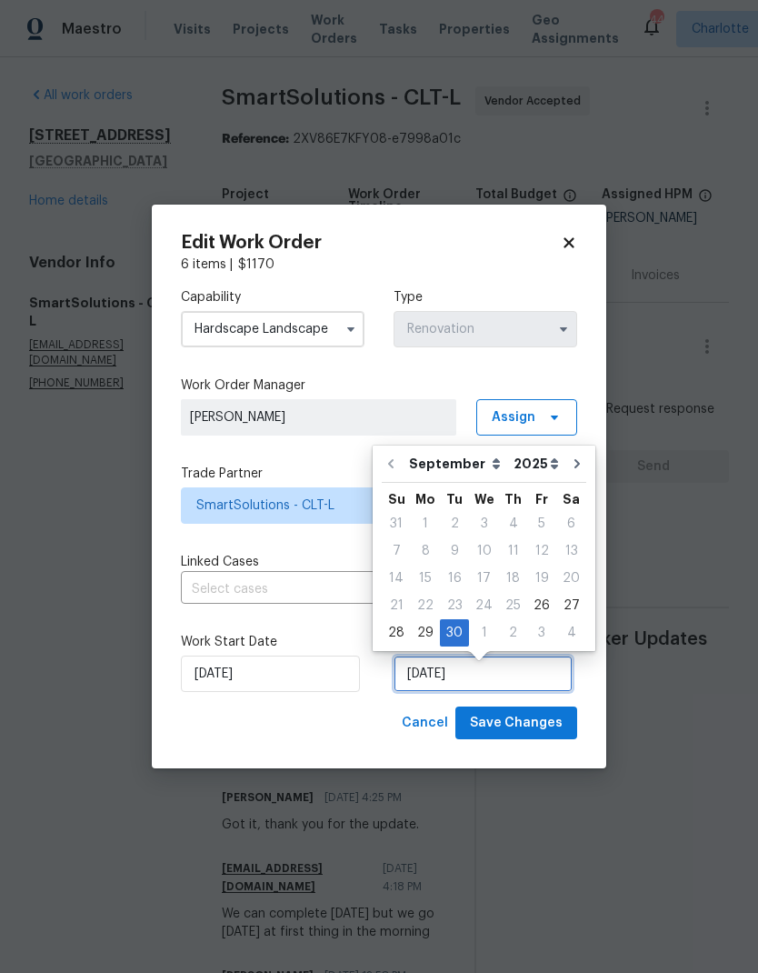
scroll to position [7, 0]
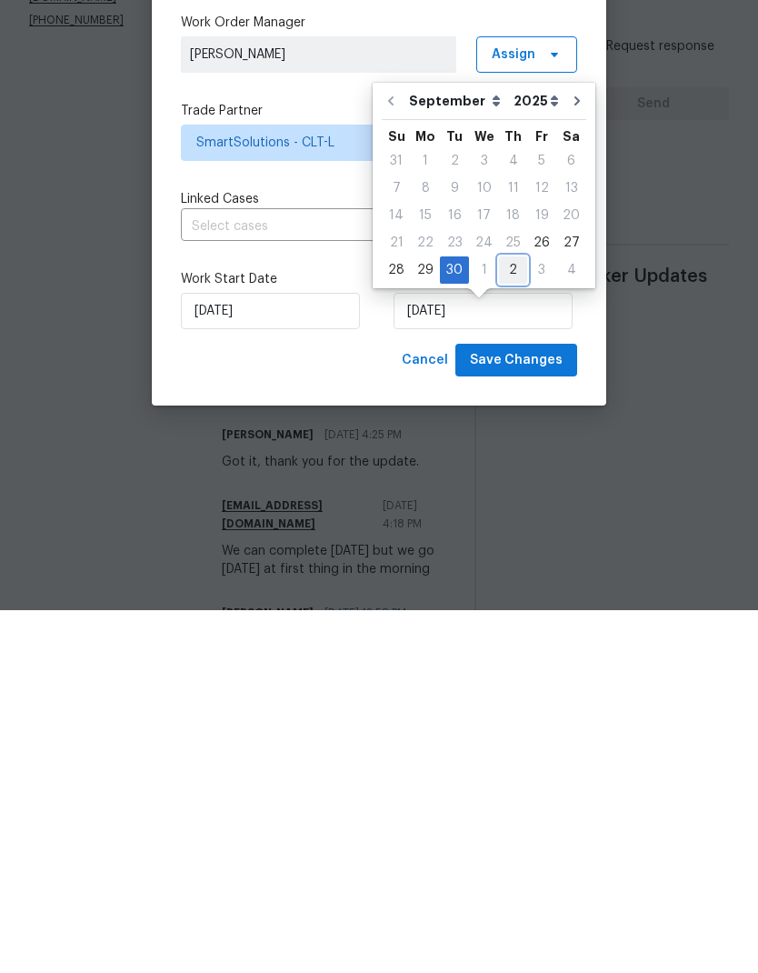
click at [516, 620] on div "2" at bounding box center [513, 632] width 28 height 25
type input "[DATE]"
select select "9"
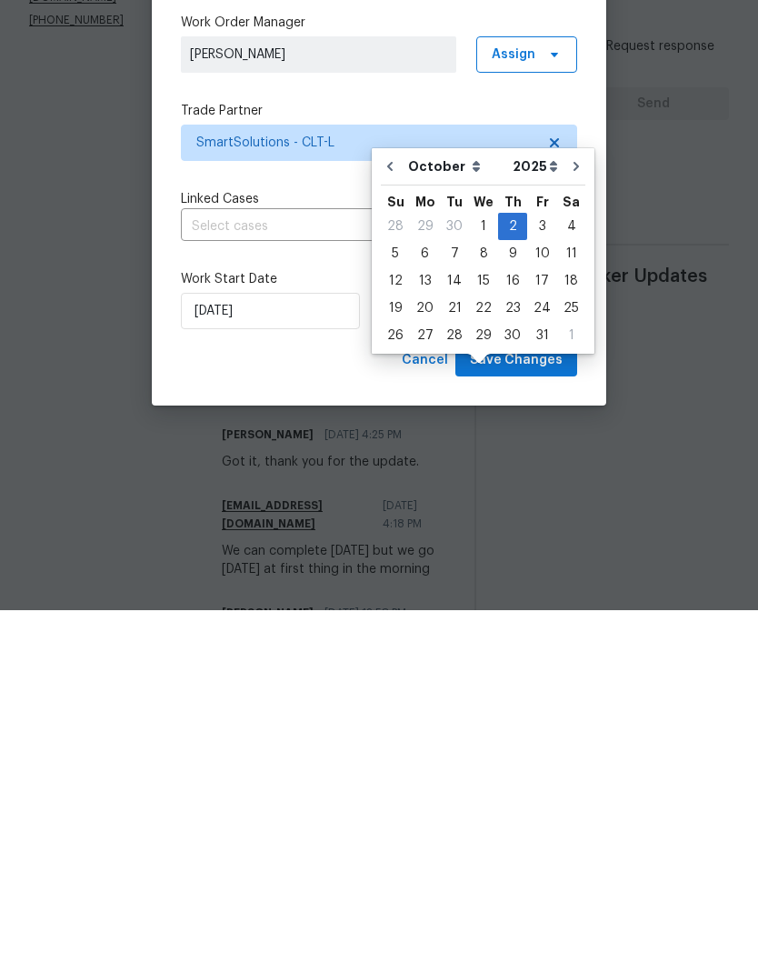
scroll to position [73, 0]
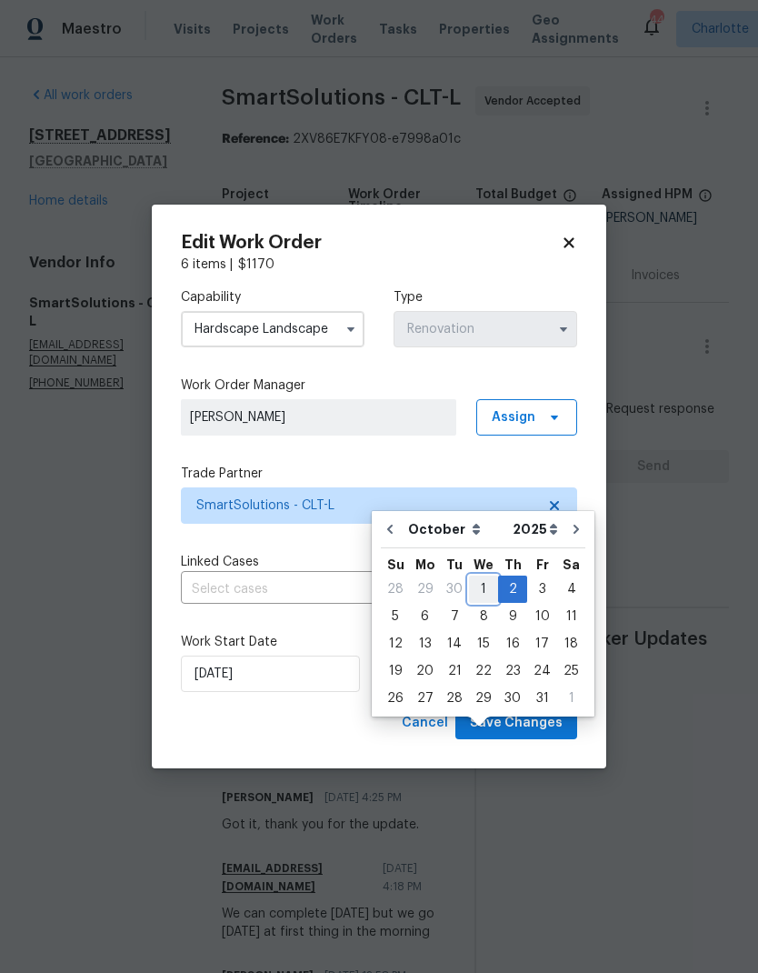
click at [492, 576] on div "1" at bounding box center [483, 588] width 29 height 25
type input "[DATE]"
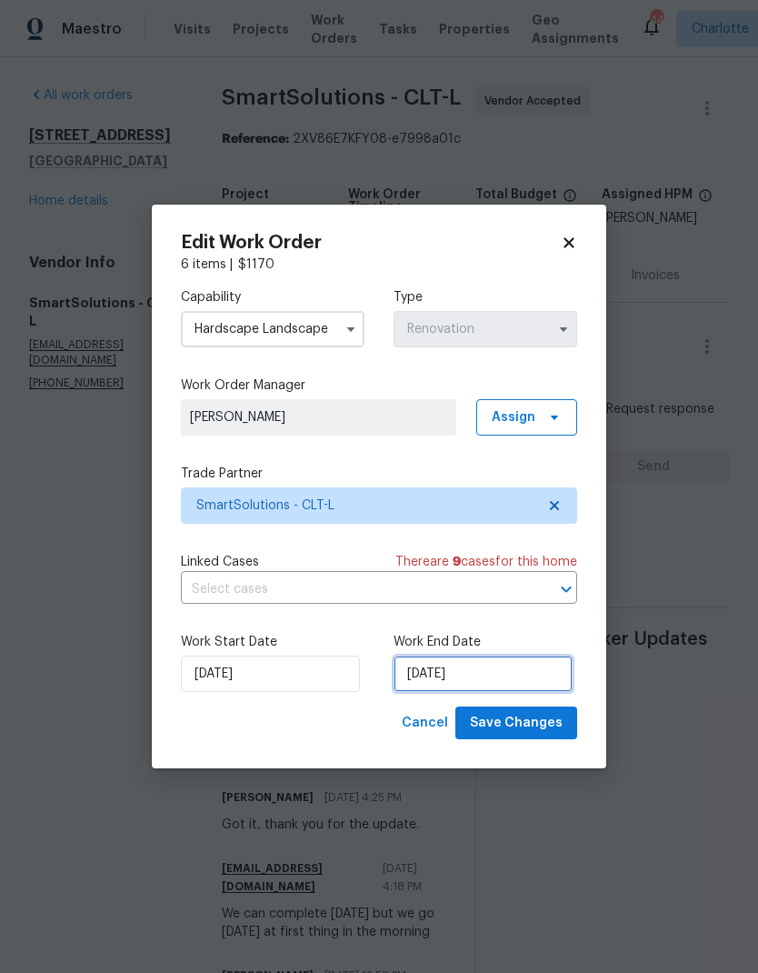
click at [519, 677] on input "[DATE]" at bounding box center [483, 673] width 179 height 36
select select "9"
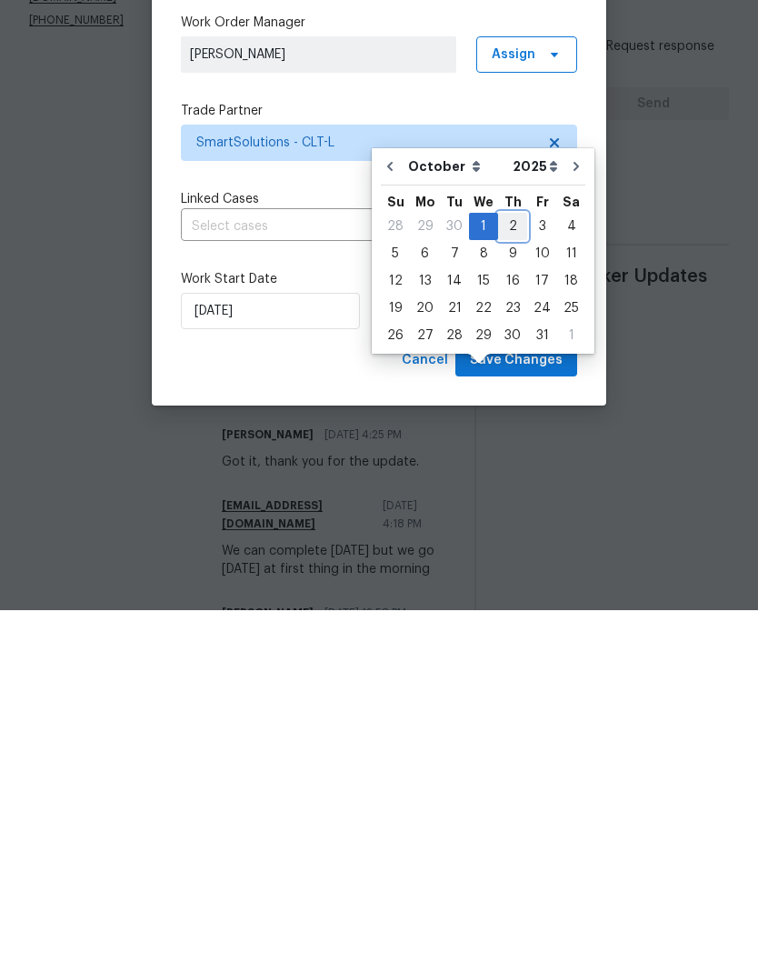
click at [513, 576] on div "2" at bounding box center [512, 588] width 29 height 25
type input "[DATE]"
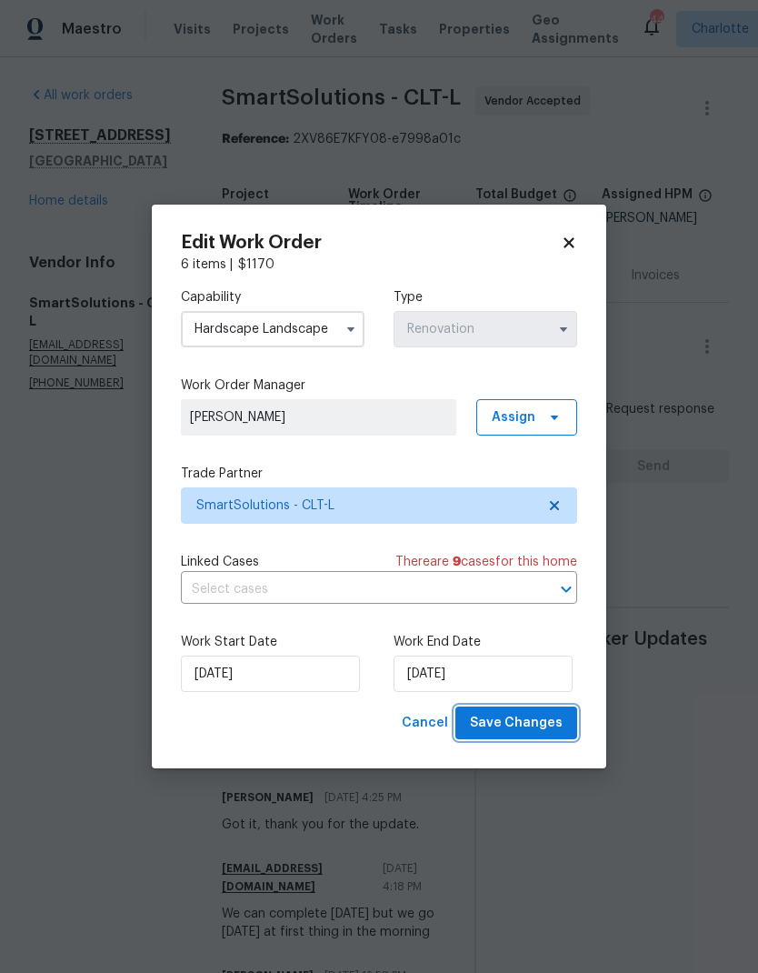
click at [524, 721] on span "Save Changes" at bounding box center [516, 723] width 93 height 23
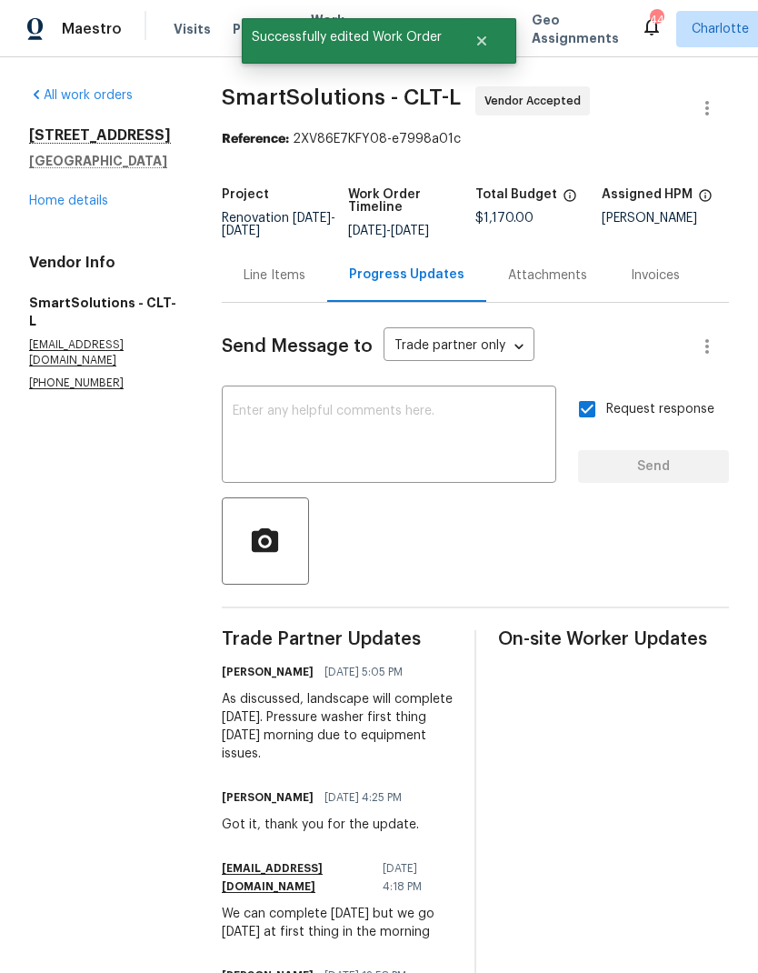
click at [52, 195] on link "Home details" at bounding box center [68, 201] width 79 height 13
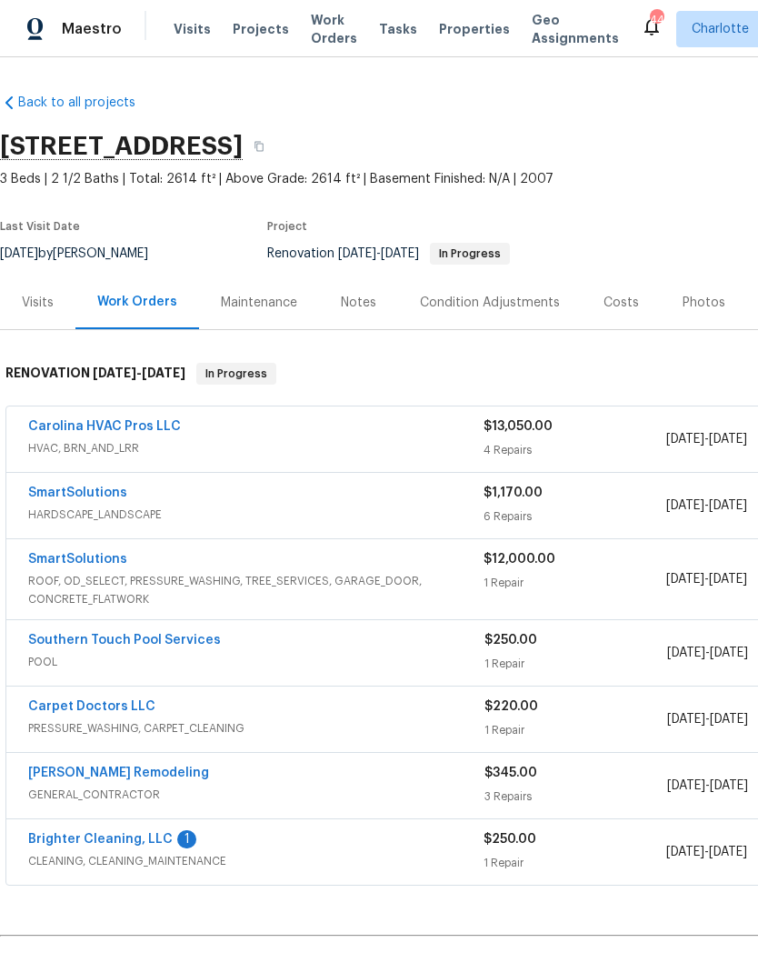
click at [94, 833] on link "Brighter Cleaning, LLC" at bounding box center [100, 839] width 145 height 13
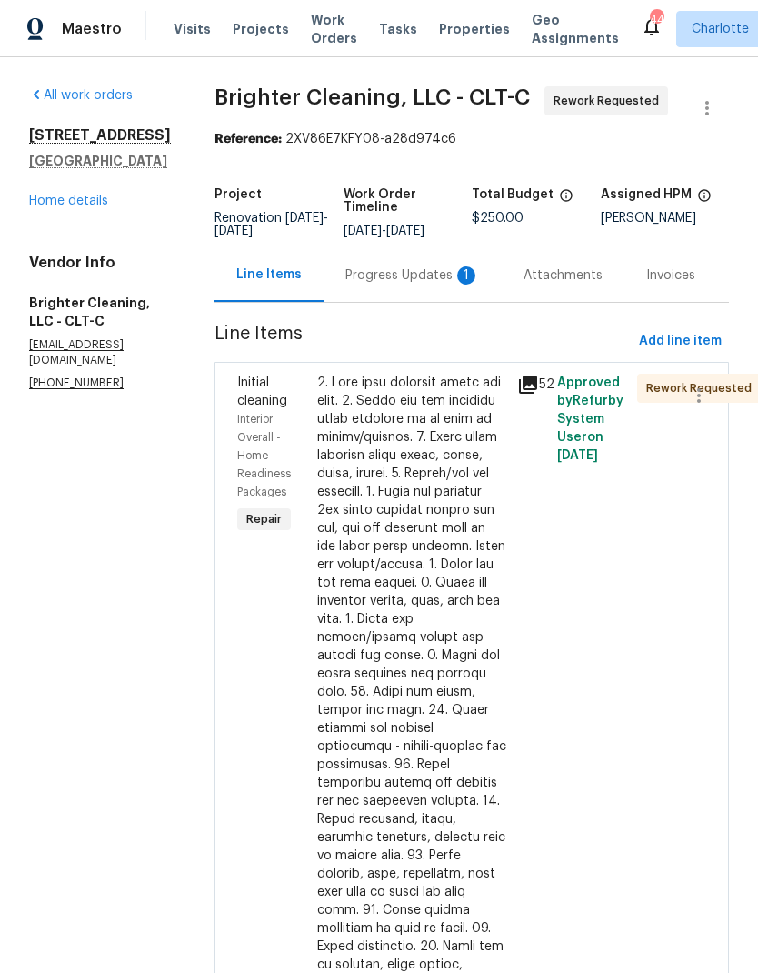
click at [419, 273] on div "Progress Updates 1" at bounding box center [412, 275] width 135 height 18
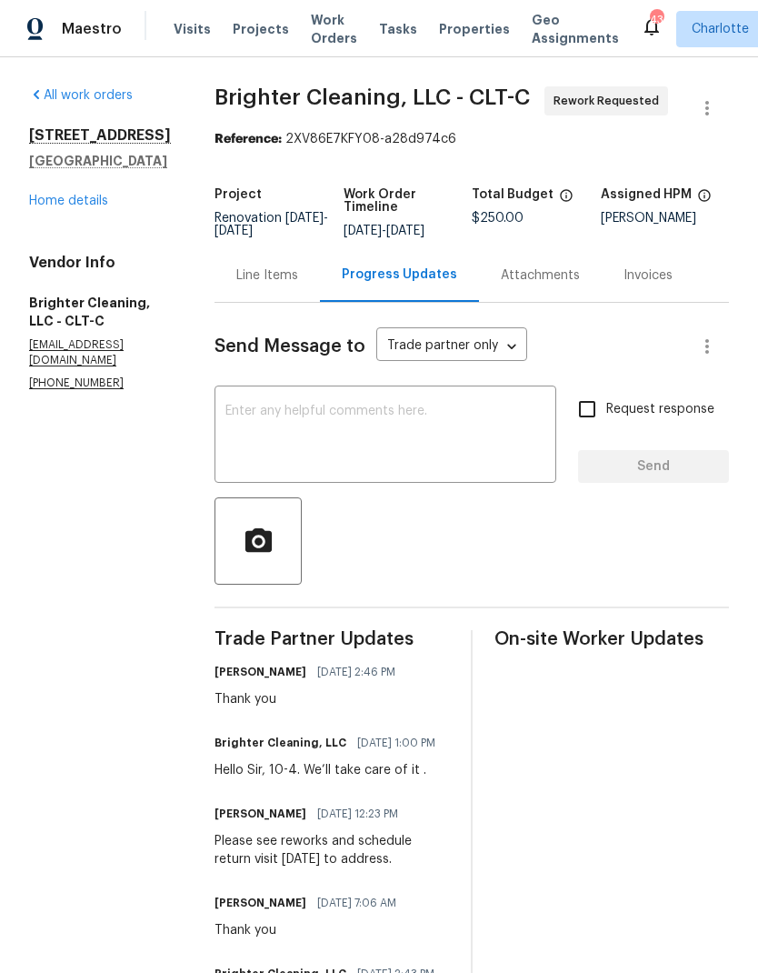
click at [42, 207] on link "Home details" at bounding box center [68, 201] width 79 height 13
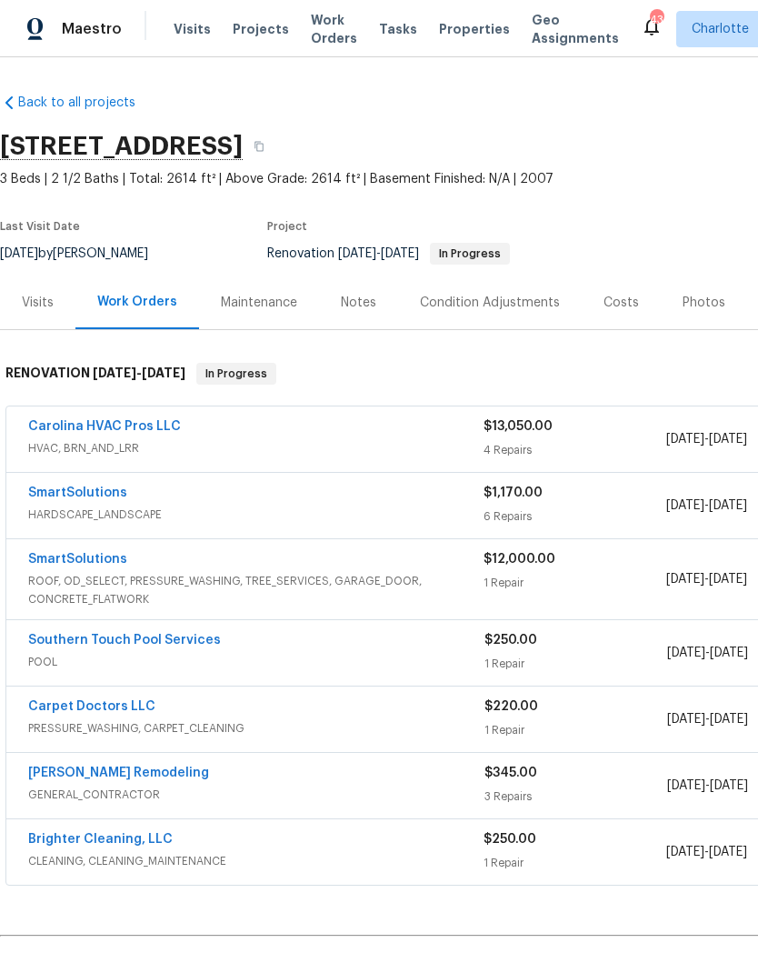
click at [612, 312] on div "Costs" at bounding box center [621, 302] width 79 height 54
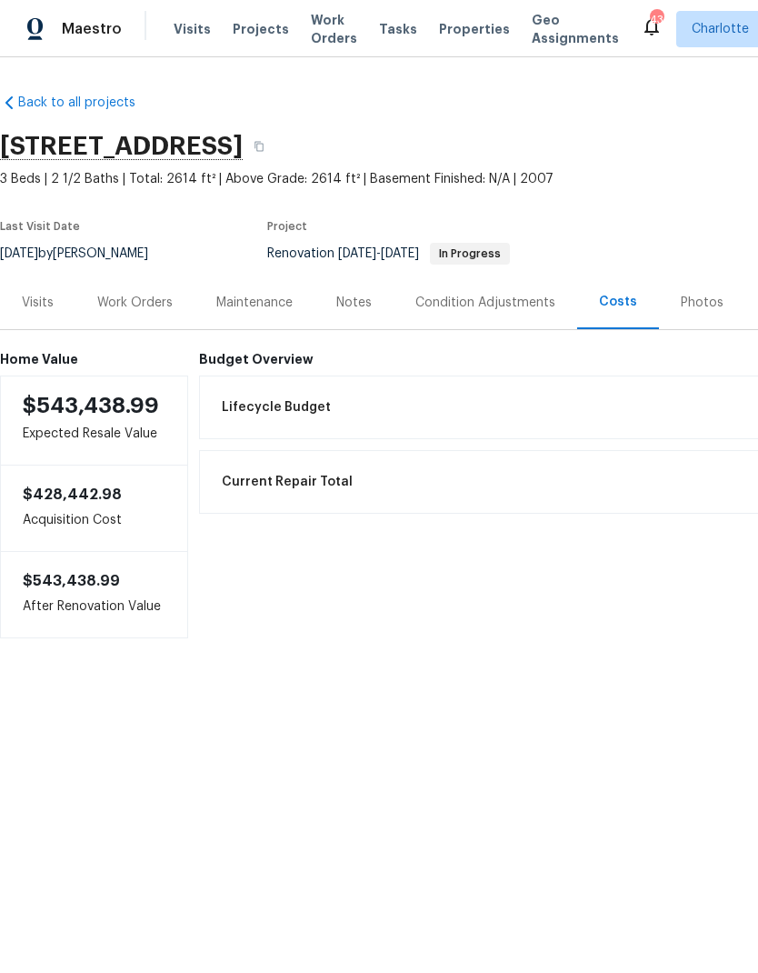
click at [140, 306] on div "Work Orders" at bounding box center [134, 303] width 75 height 18
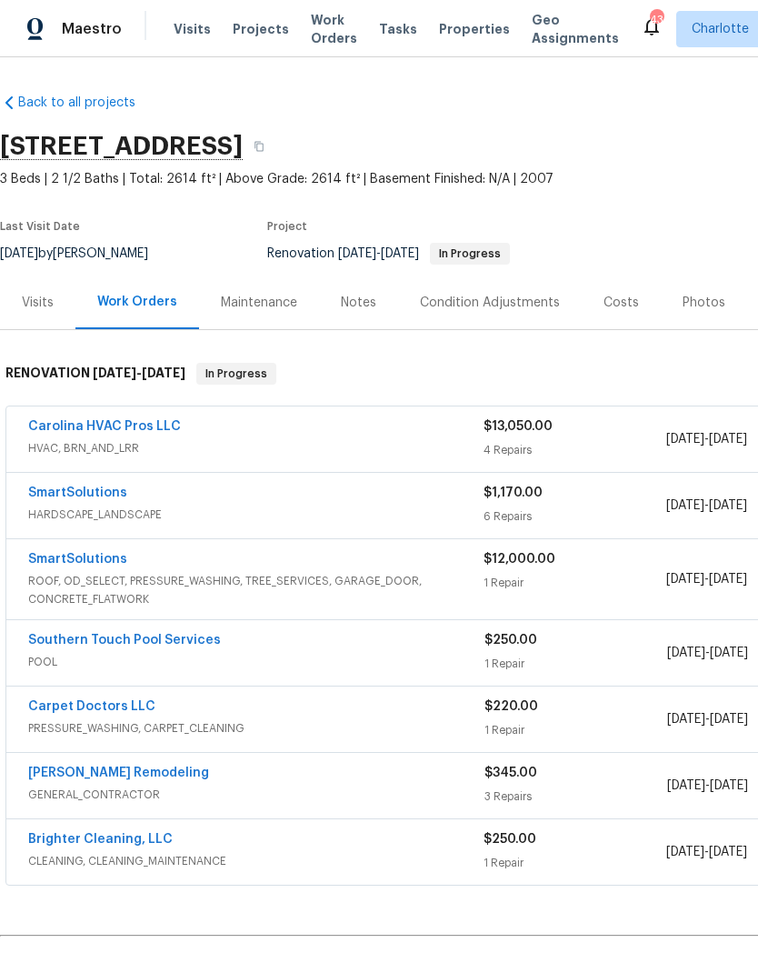
click at [82, 490] on link "SmartSolutions" at bounding box center [77, 492] width 99 height 13
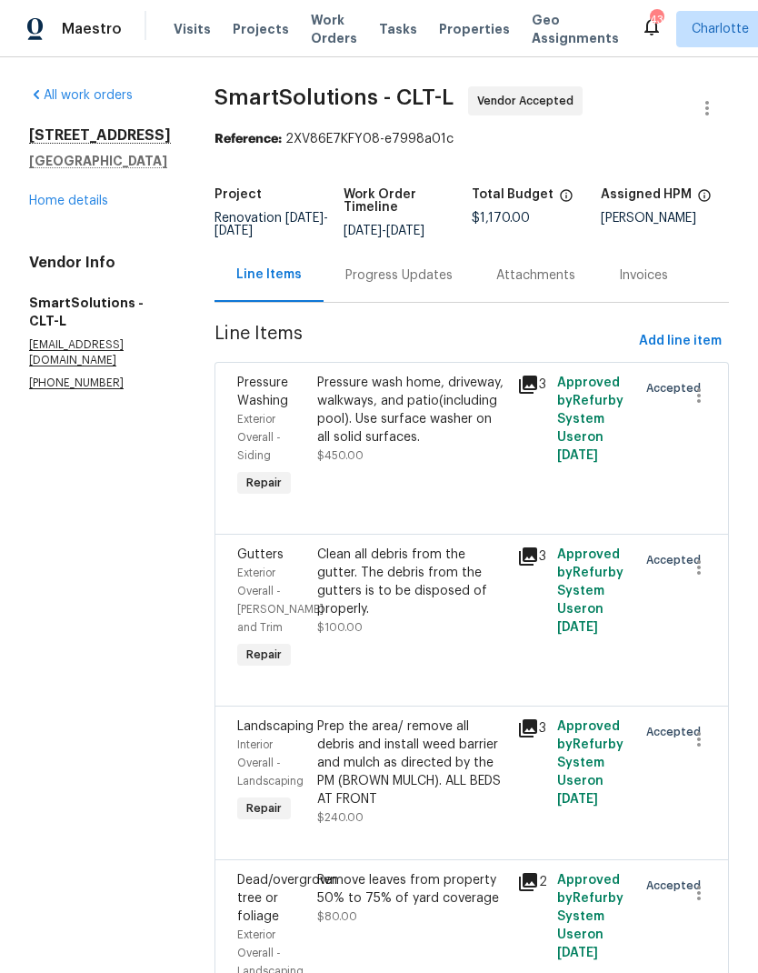
click at [387, 283] on div "Progress Updates" at bounding box center [398, 275] width 107 height 18
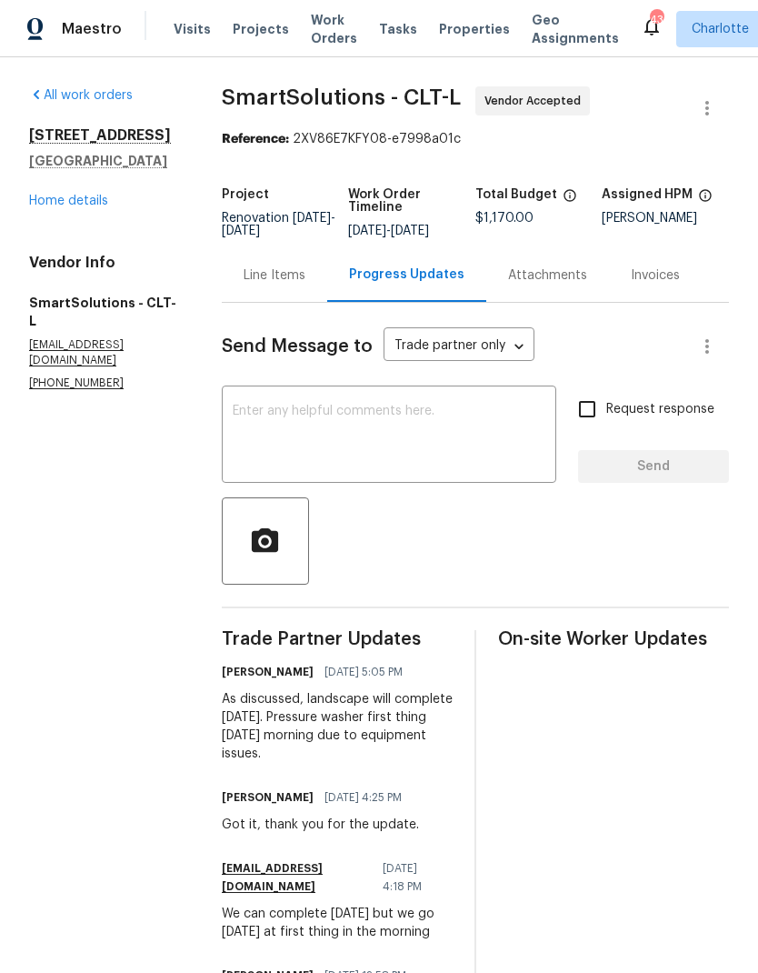
click at [59, 207] on link "Home details" at bounding box center [68, 201] width 79 height 13
